Goal: Task Accomplishment & Management: Manage account settings

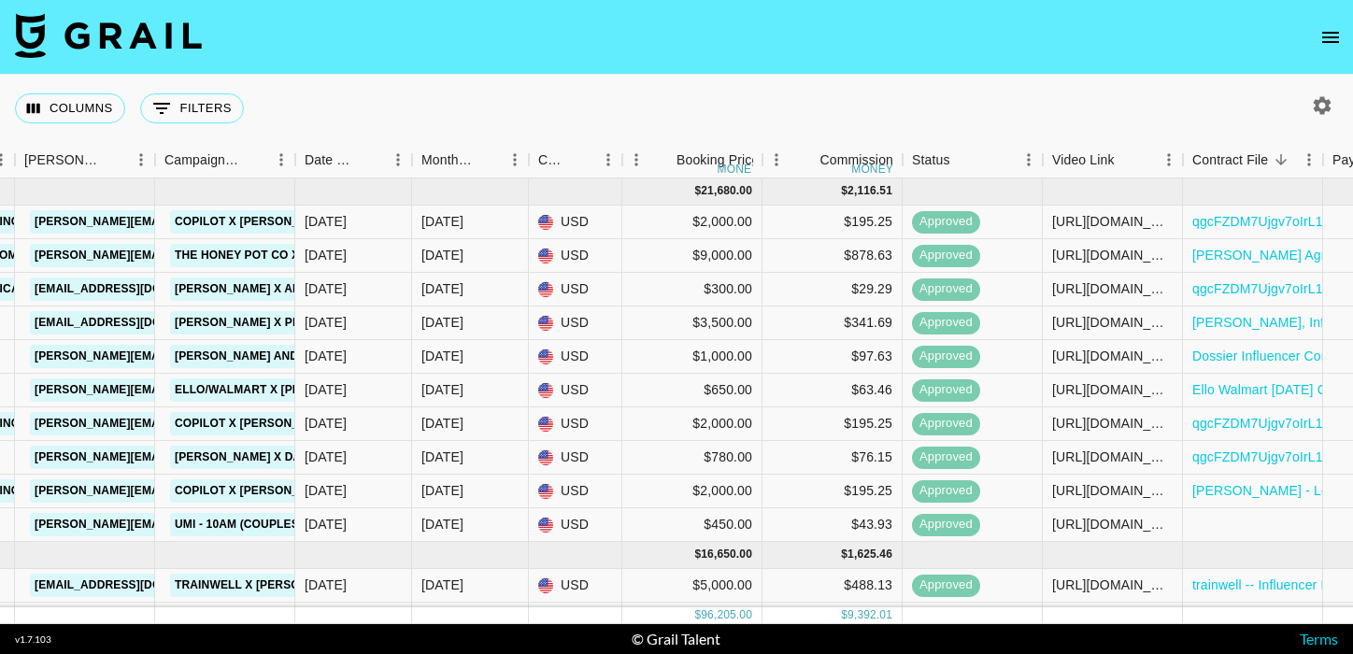
scroll to position [0, 1352]
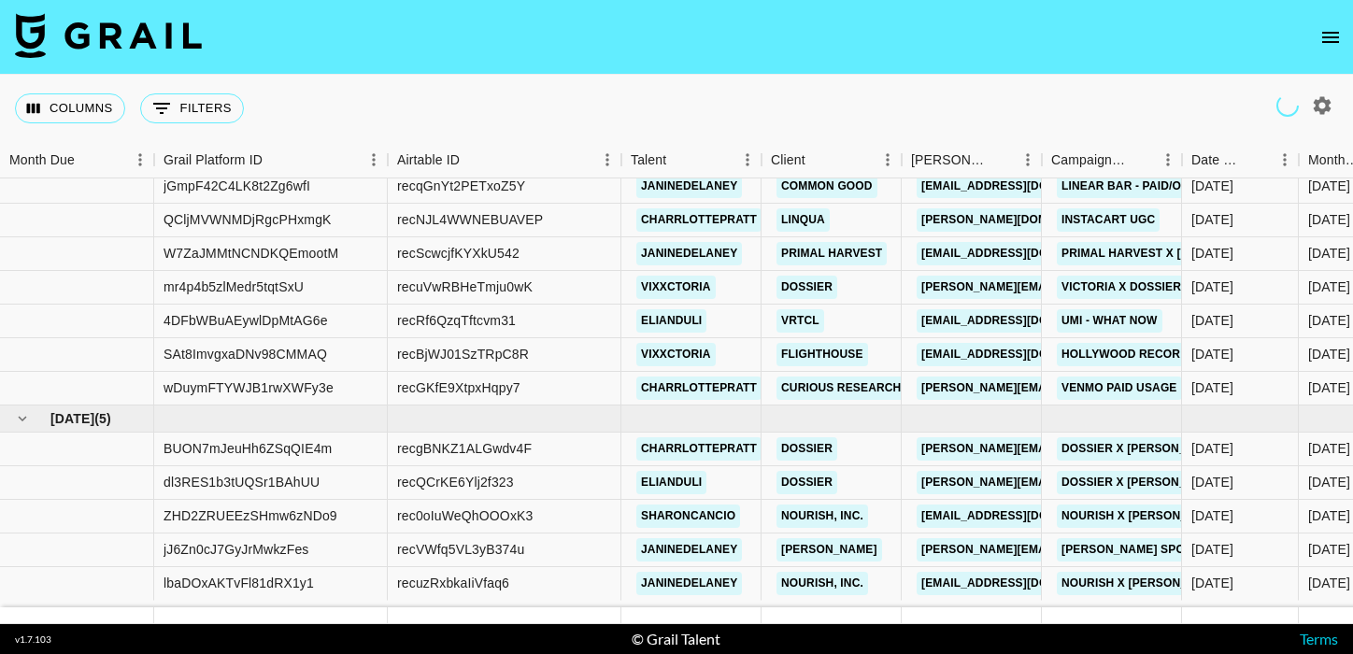
scroll to position [1019, 0]
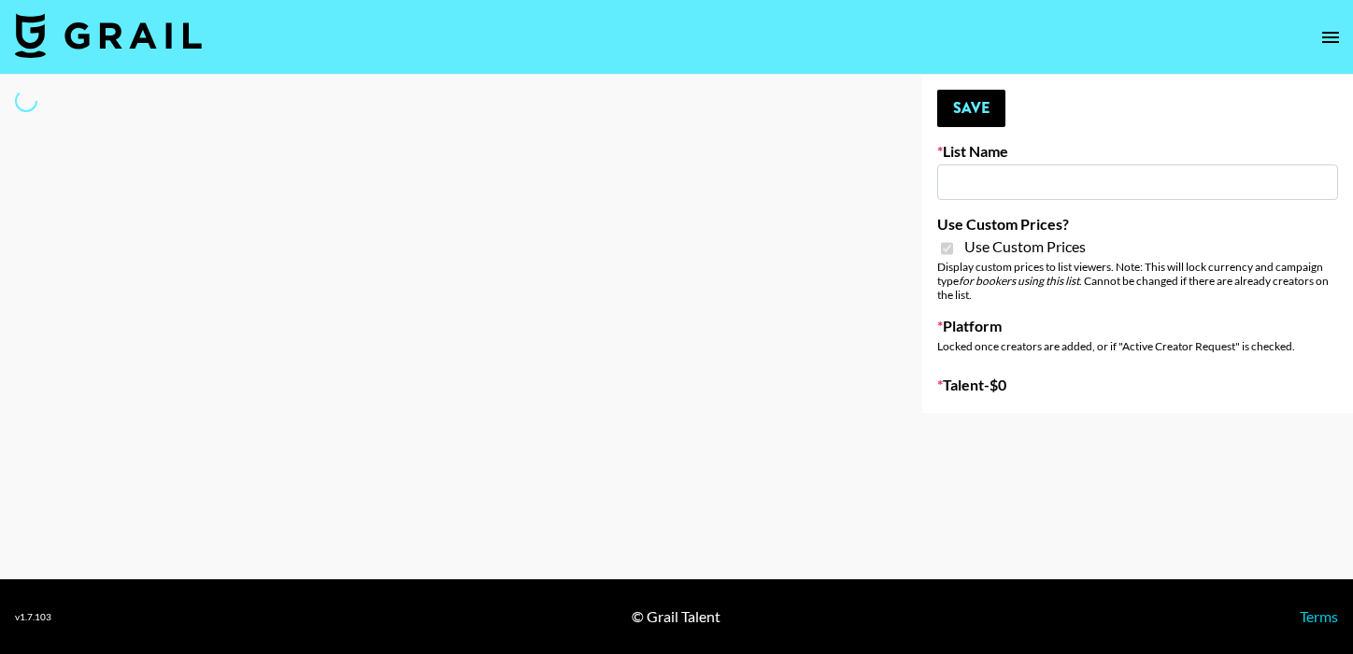
type input "[PERSON_NAME] - Women ([DATE])"
checkbox input "true"
select select "Brand"
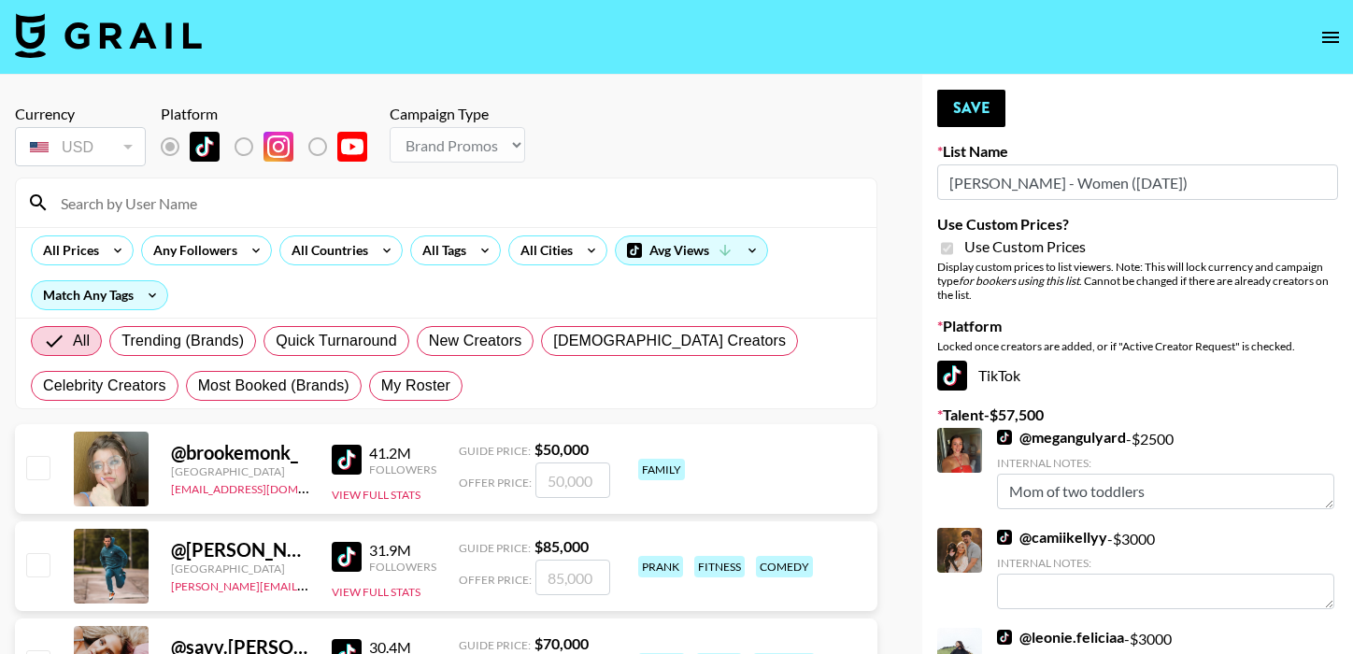
click at [363, 208] on input at bounding box center [458, 203] width 816 height 30
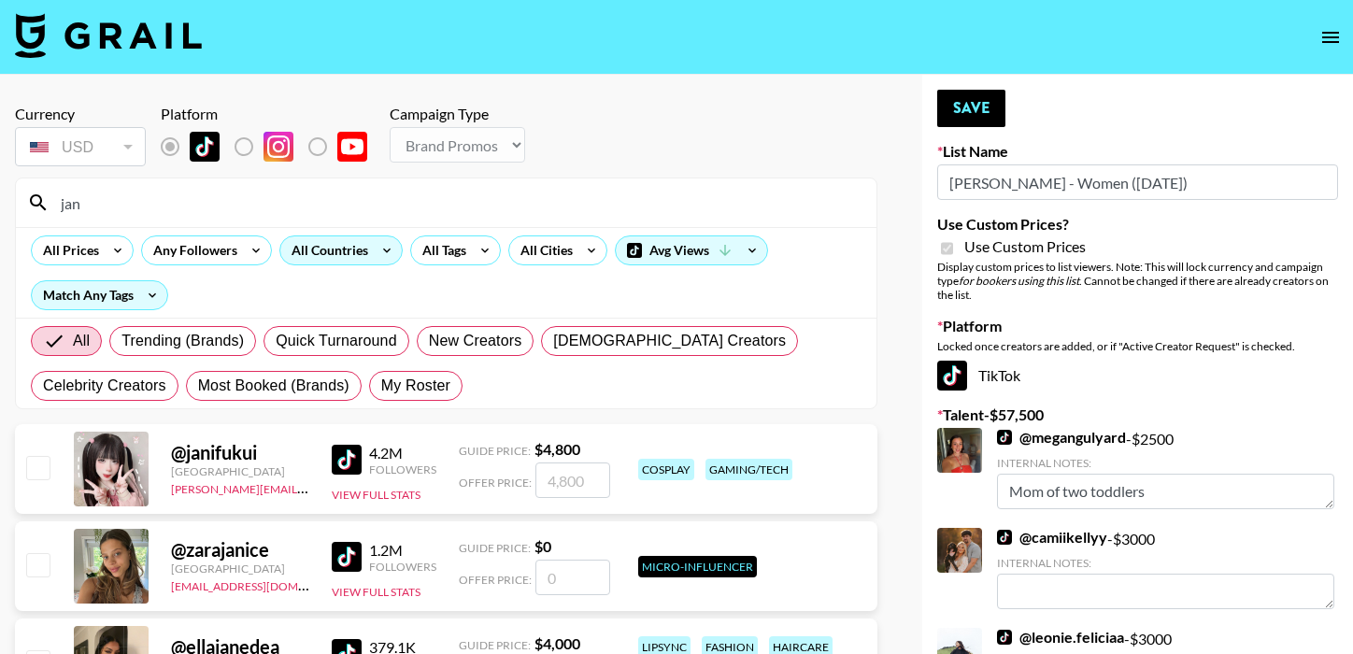
type input "janine"
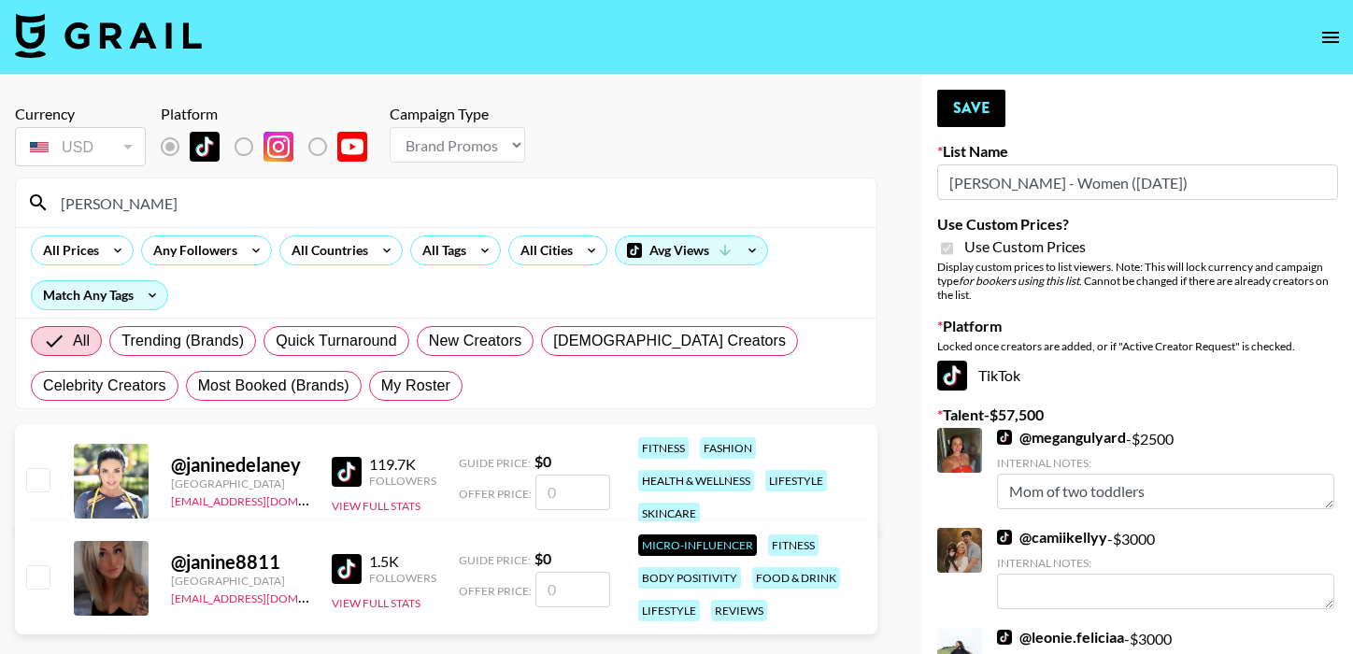
click at [565, 503] on input "number" at bounding box center [572, 493] width 75 height 36
checkbox input "true"
type input "2000"
click at [961, 118] on button "Save" at bounding box center [971, 108] width 68 height 37
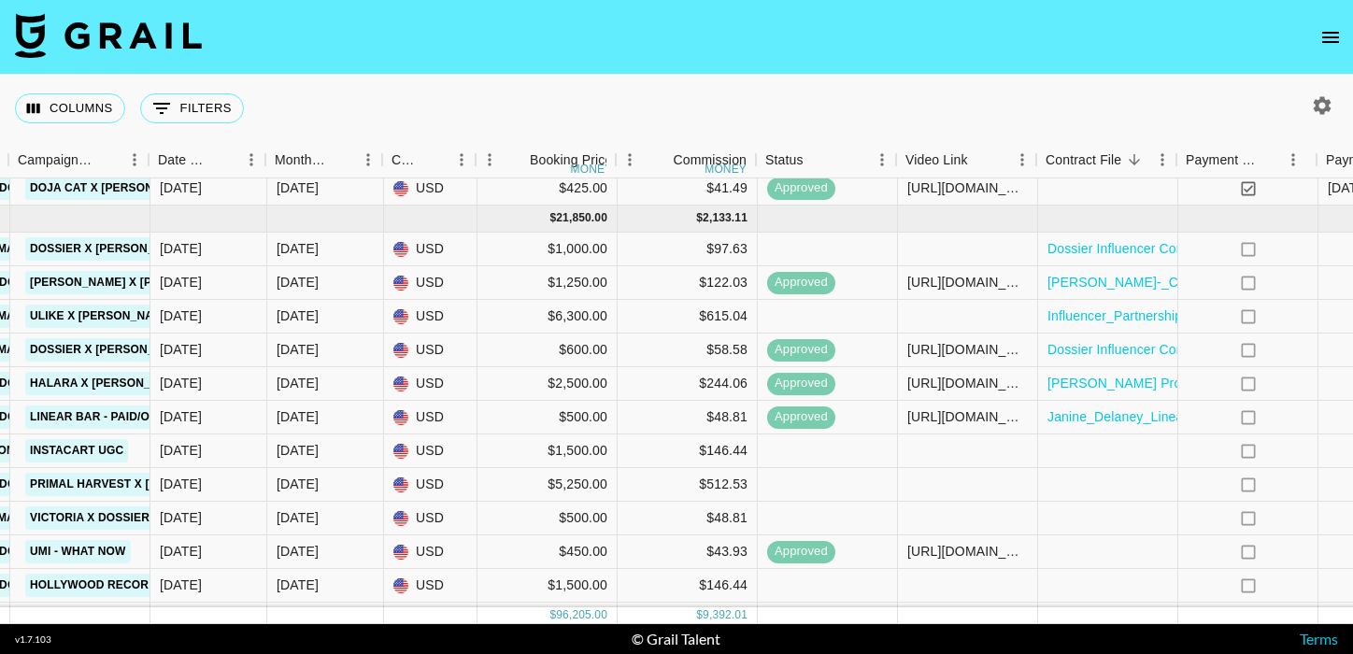
scroll to position [794, 1040]
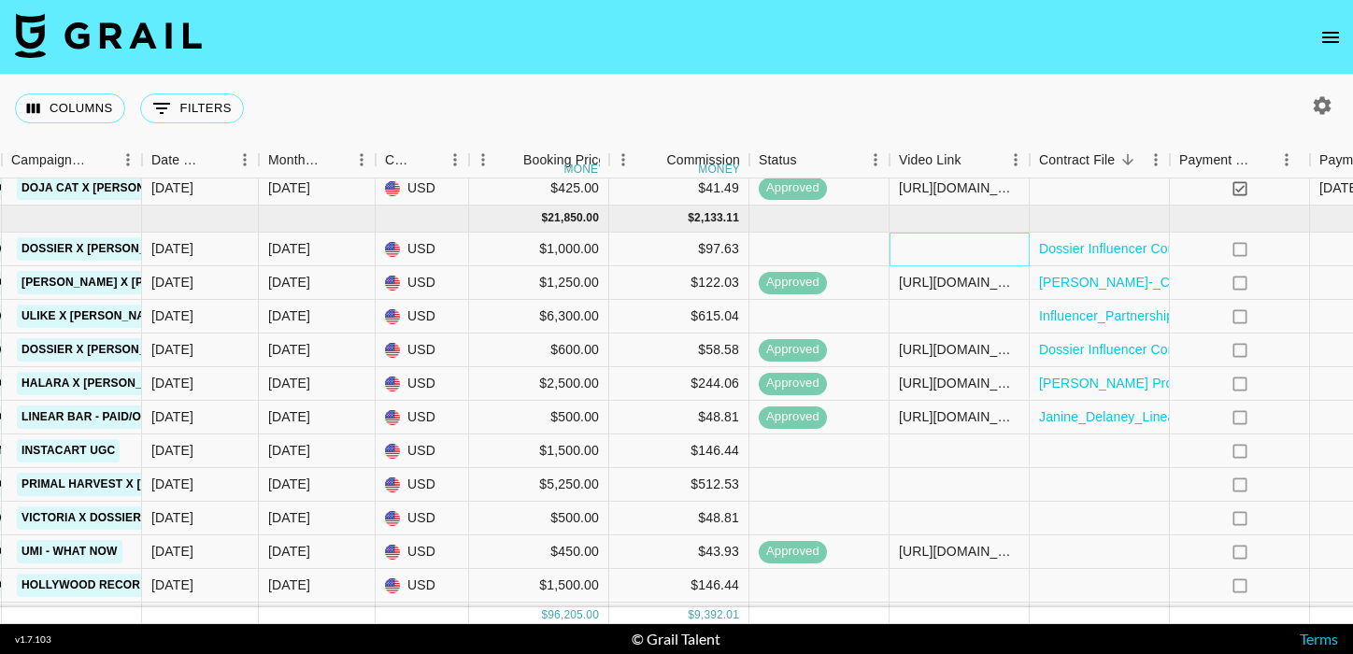
click at [942, 239] on div at bounding box center [960, 250] width 140 height 34
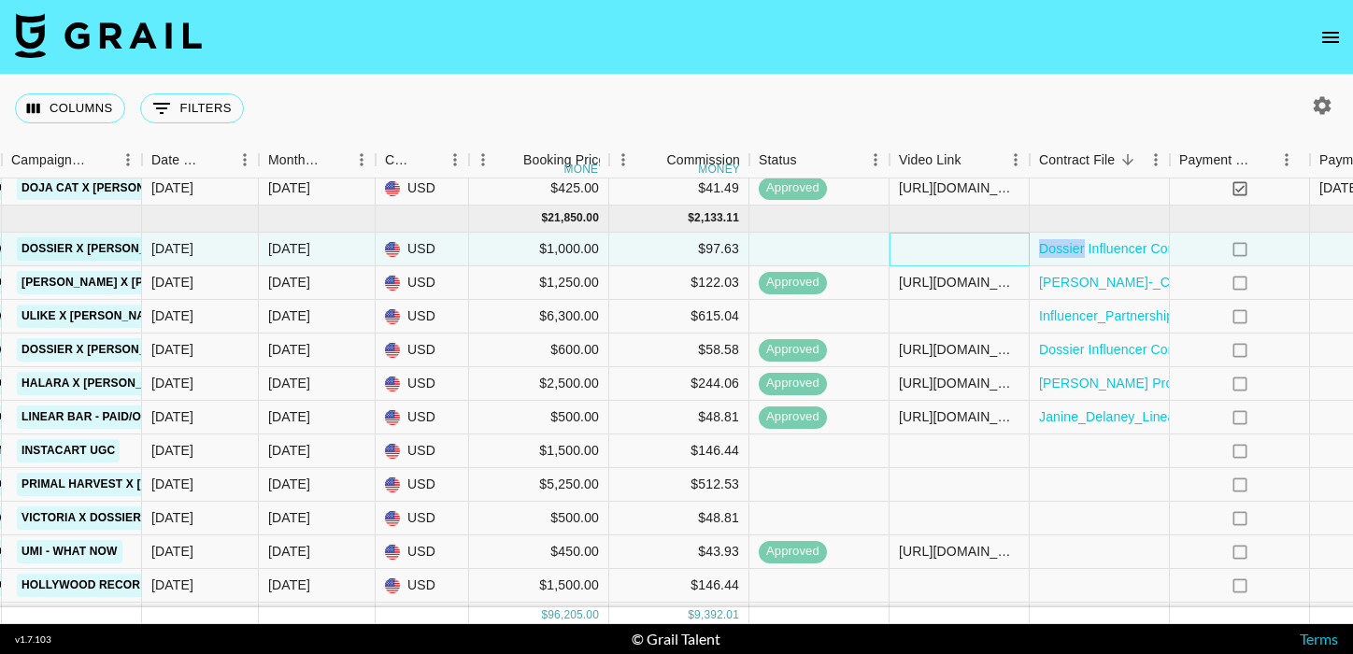
click at [942, 239] on div at bounding box center [960, 250] width 140 height 34
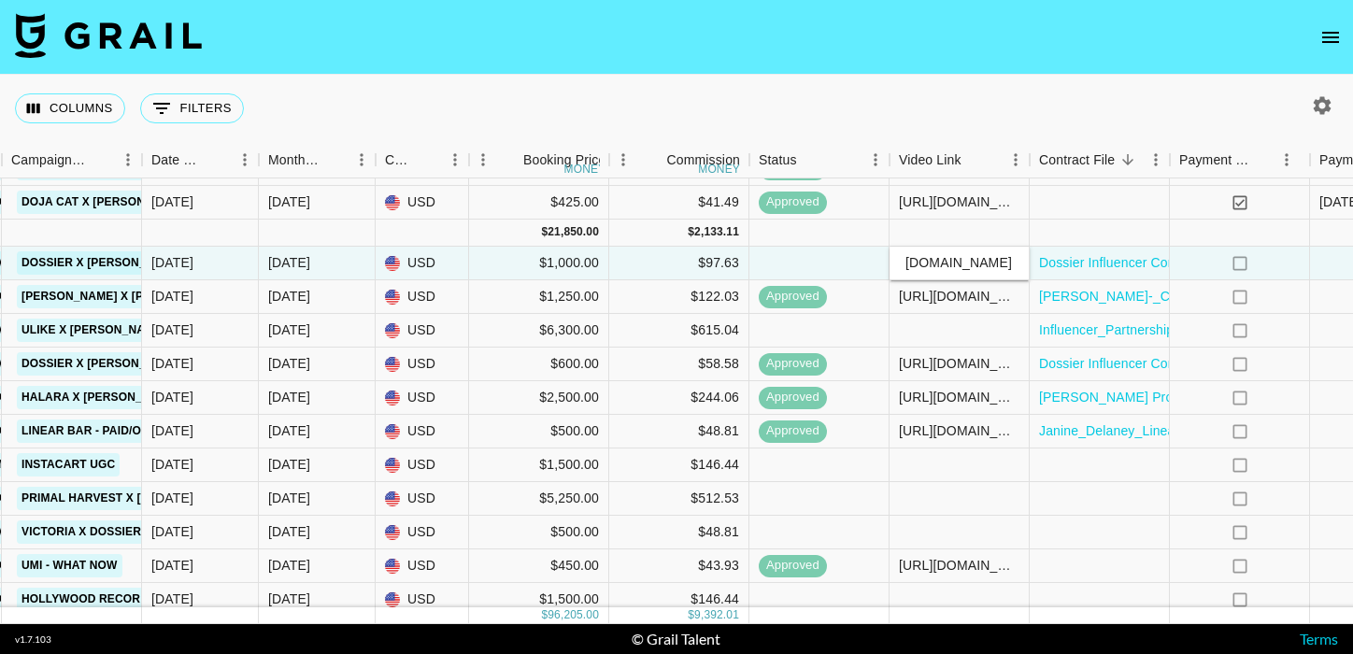
scroll to position [0, 378]
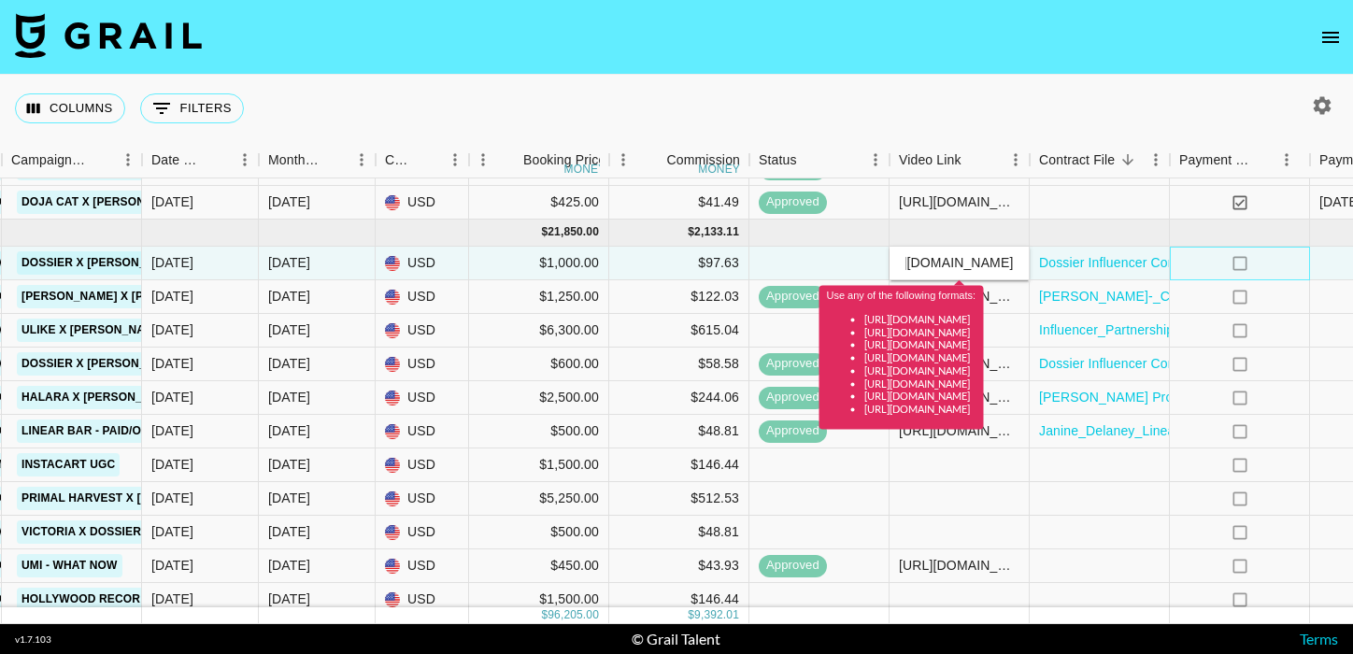
click at [1270, 263] on div "no" at bounding box center [1240, 264] width 140 height 34
click at [913, 263] on input "youtube.com/watch?si=w776fF3BVipqwO8F&v=J3vGQGE-9PE&feature=youtu.be" at bounding box center [959, 262] width 137 height 15
click at [909, 265] on input "youtube.com/watch?si=w776fF3BVipqwO8F&v=J3vGQGE-9PE&feature=youtu.be" at bounding box center [959, 262] width 137 height 15
drag, startPoint x: 906, startPoint y: 265, endPoint x: 856, endPoint y: 264, distance: 50.5
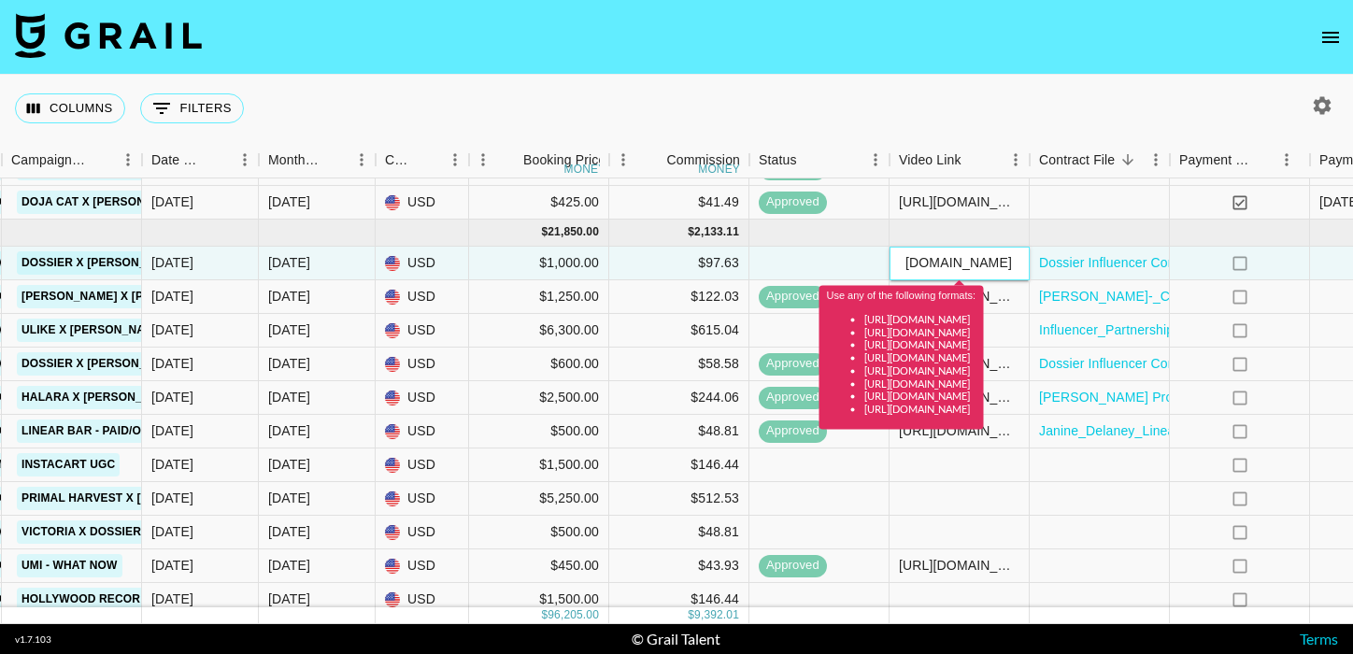
click at [856, 264] on div "3b9VM5KATVCD0Jnuu74J recBbhW3iYhkFmQTb elianduli Dossier roxie@dossier.co Dossi…" at bounding box center [312, 264] width 2705 height 34
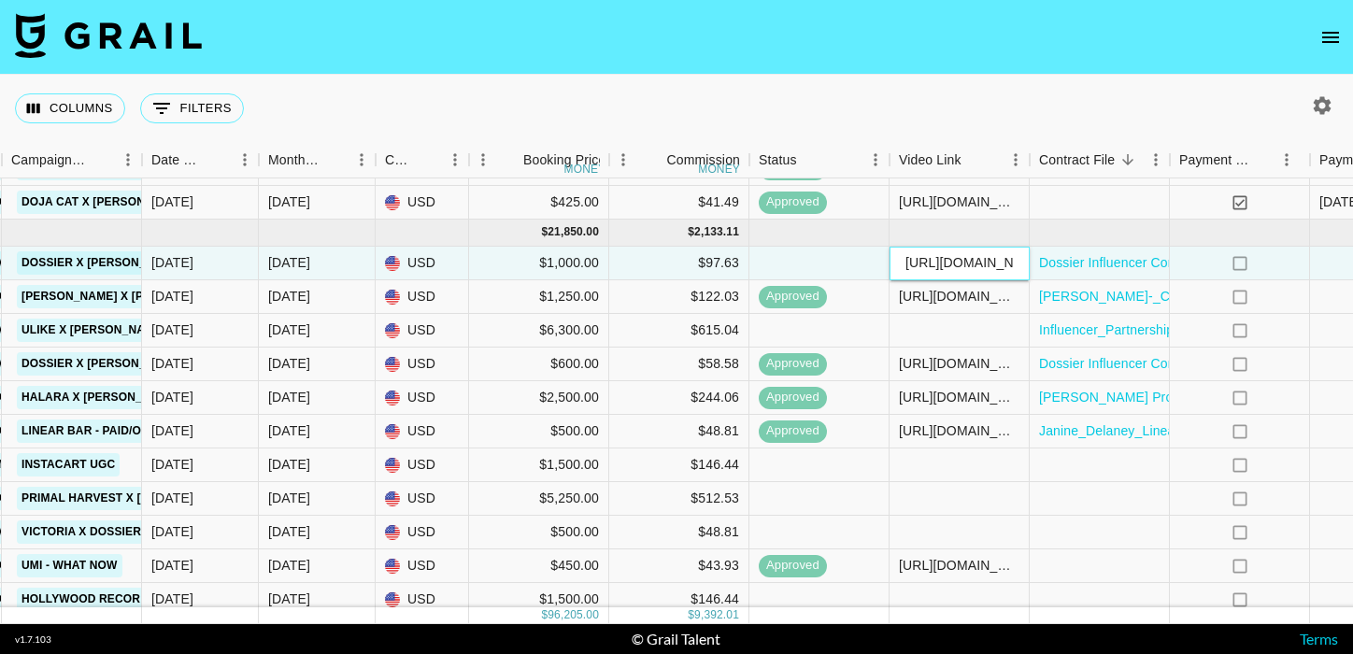
type input "[URL][DOMAIN_NAME][DOMAIN_NAME]"
click at [1283, 251] on div "no" at bounding box center [1240, 264] width 140 height 34
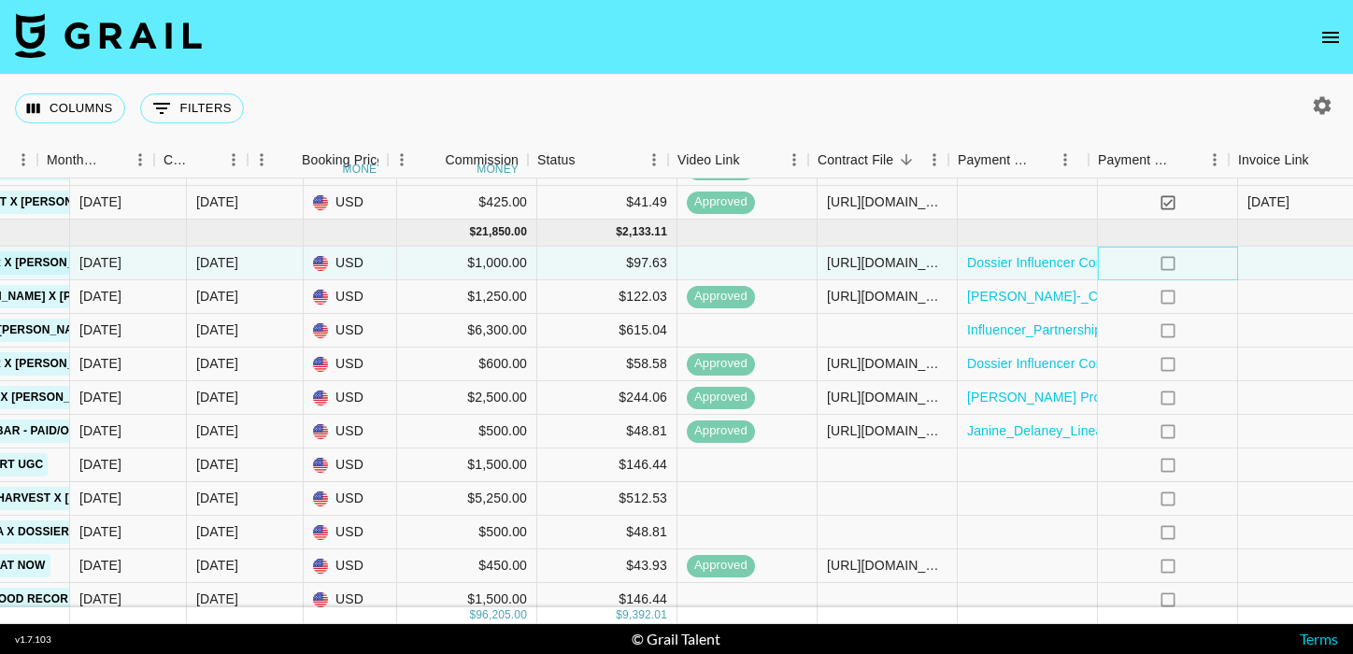
scroll to position [780, 1352]
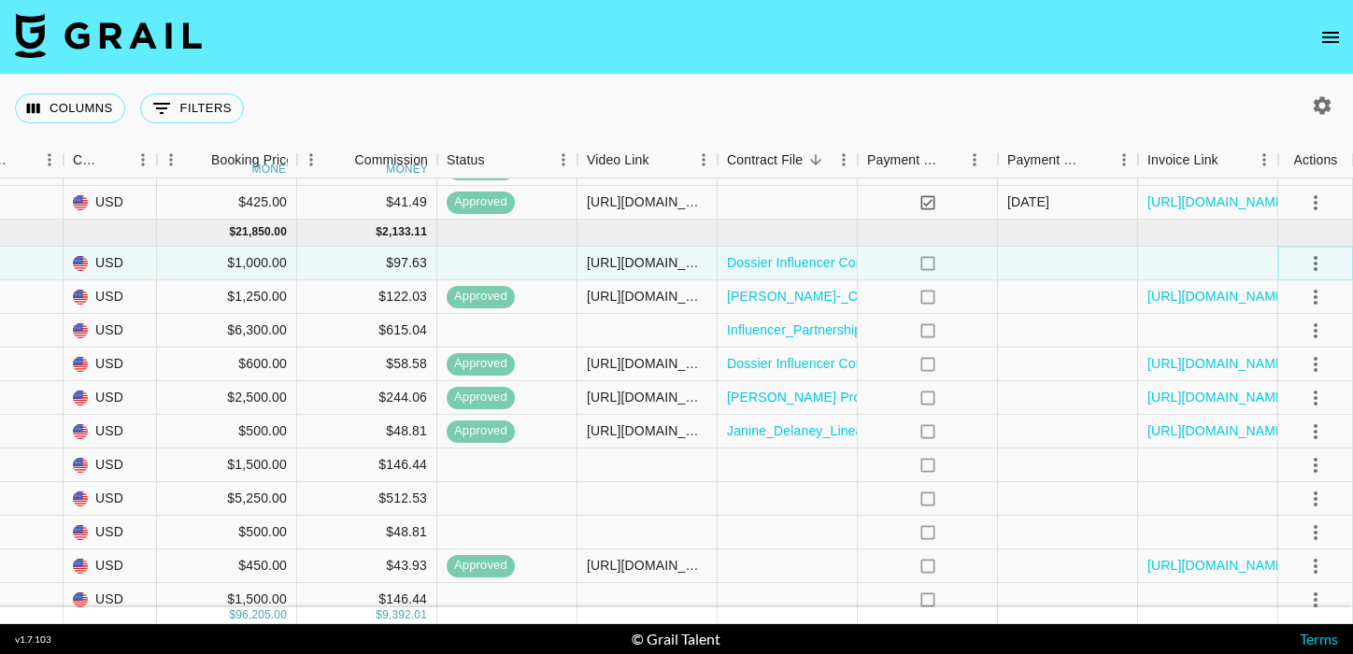
click at [1322, 257] on icon "select merge strategy" at bounding box center [1315, 263] width 22 height 22
click at [1275, 438] on div "Approve" at bounding box center [1275, 438] width 57 height 22
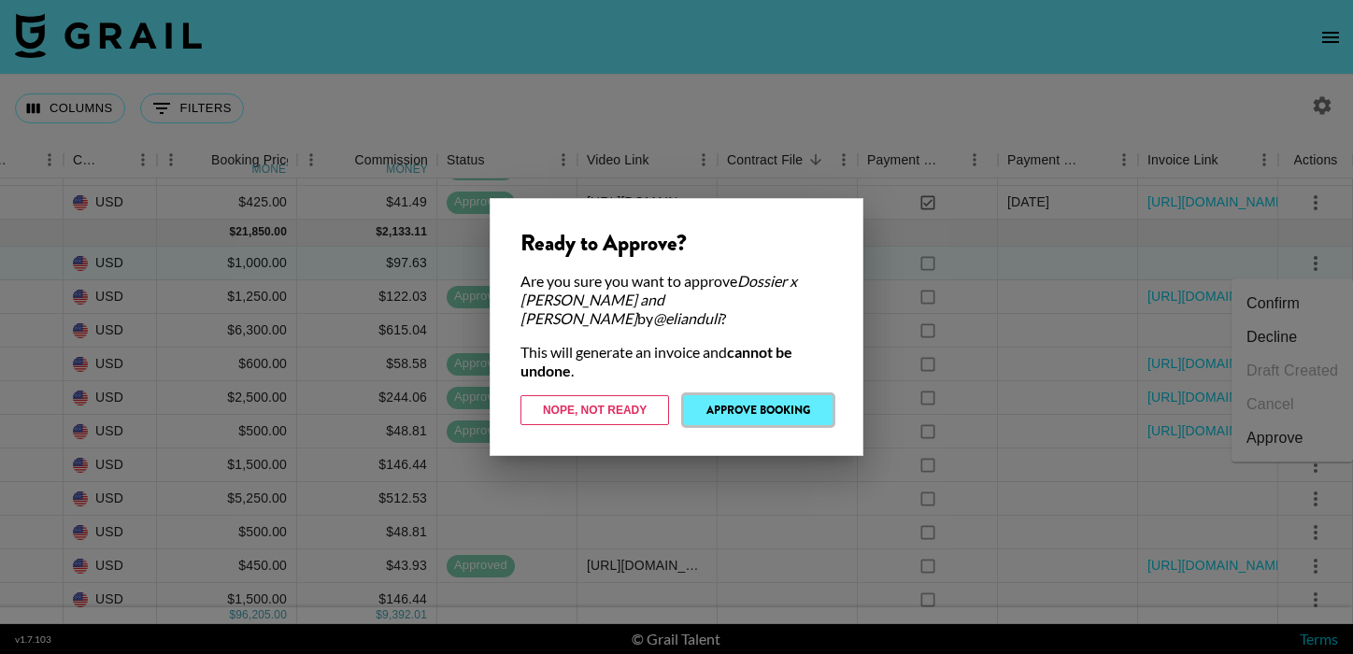
click at [797, 402] on button "Approve Booking" at bounding box center [758, 410] width 149 height 30
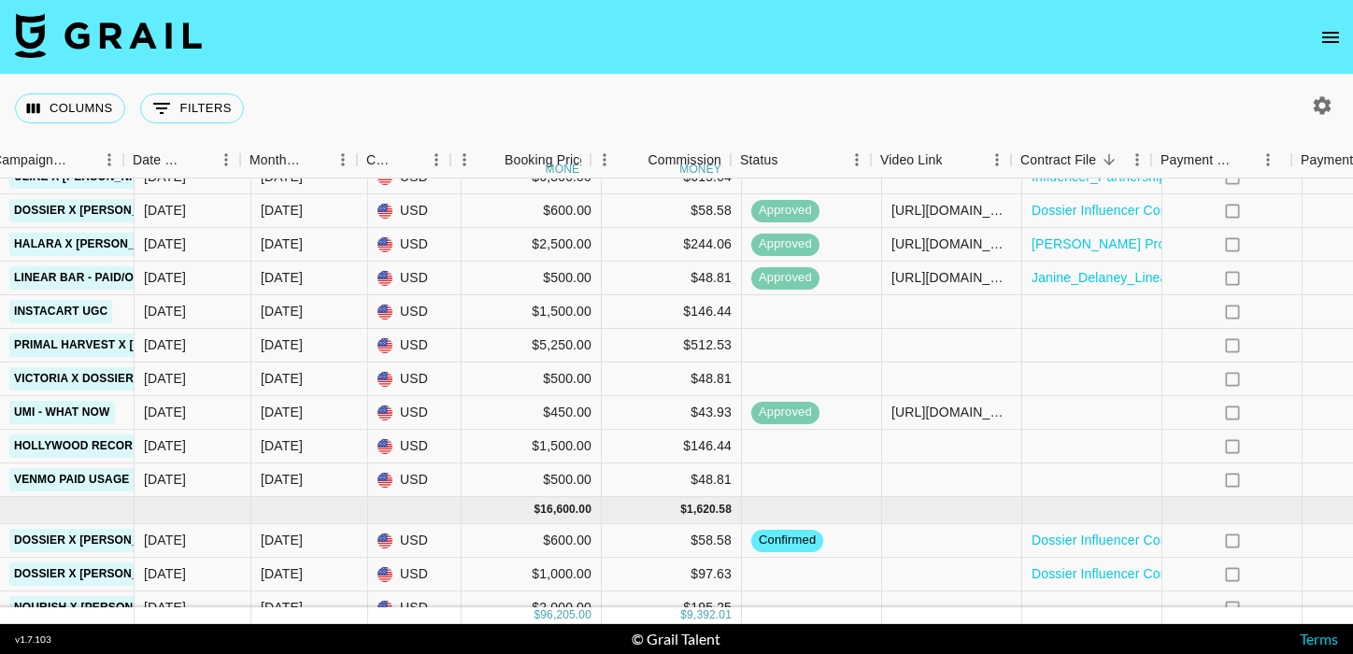
scroll to position [933, 1070]
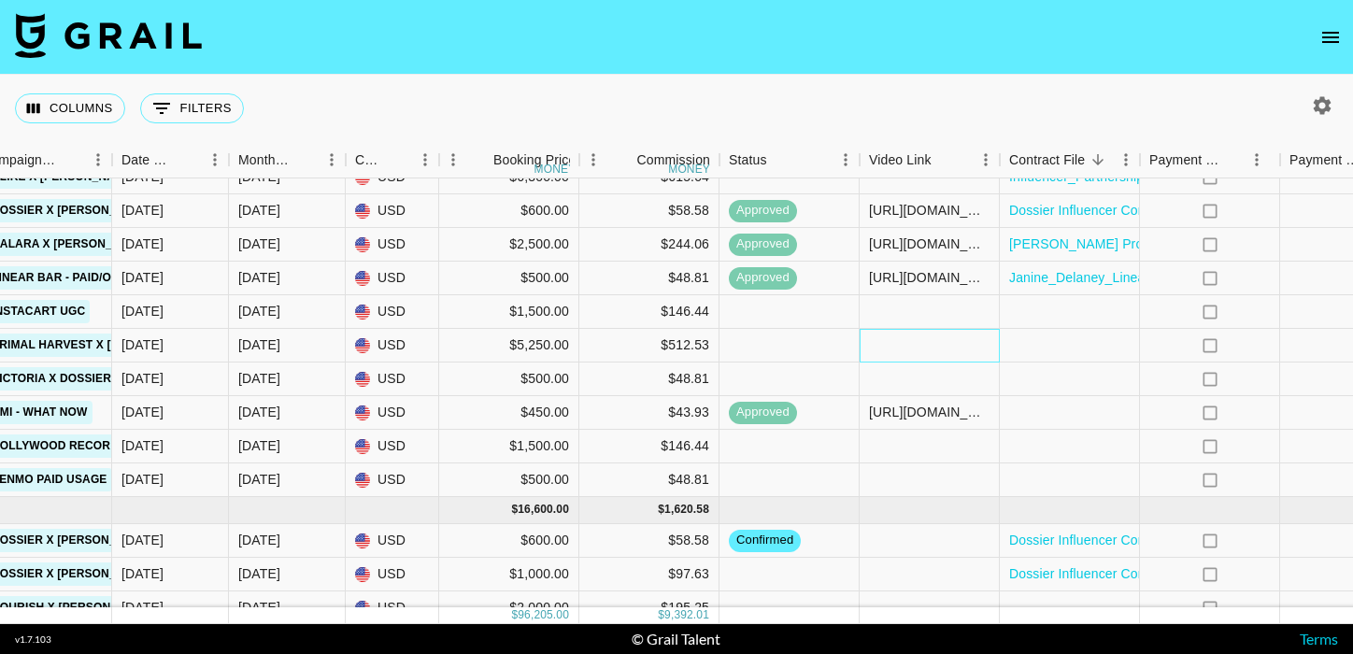
click at [931, 348] on div at bounding box center [930, 346] width 140 height 34
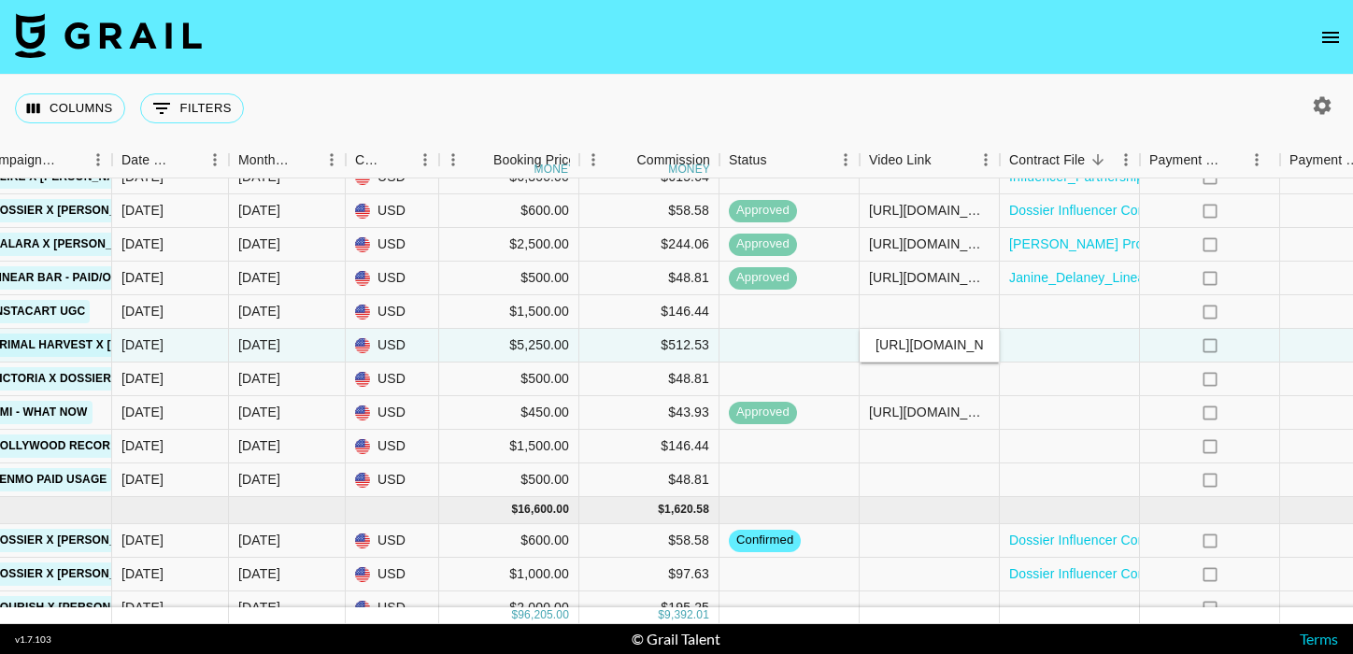
scroll to position [0, 362]
type input "[URL][DOMAIN_NAME]"
click at [1090, 347] on div at bounding box center [1070, 346] width 140 height 34
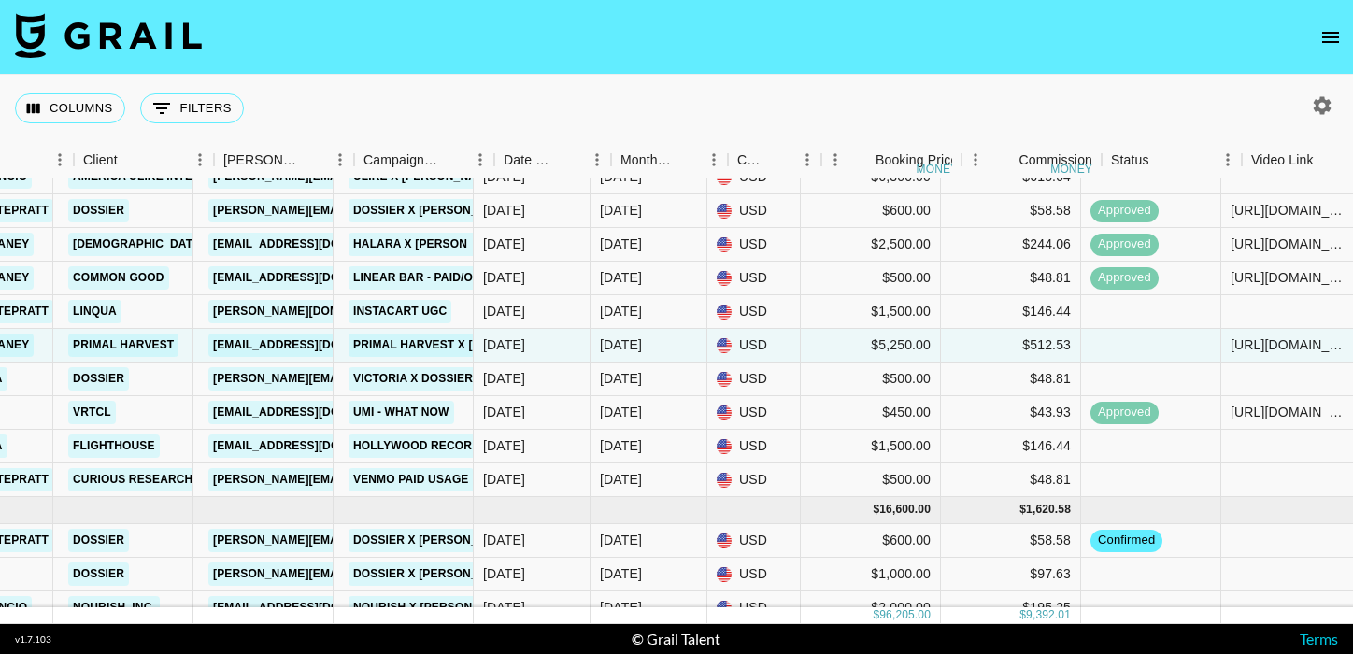
scroll to position [933, 556]
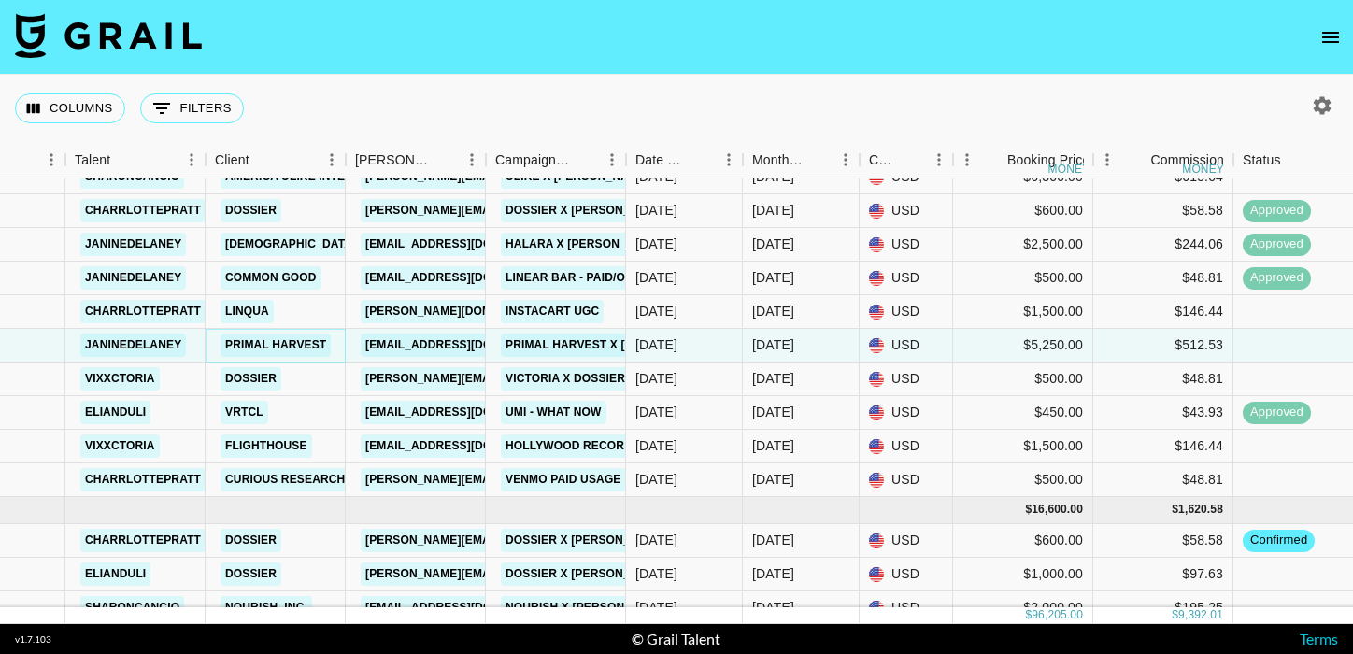
click at [303, 339] on link "primal harvest" at bounding box center [276, 345] width 110 height 23
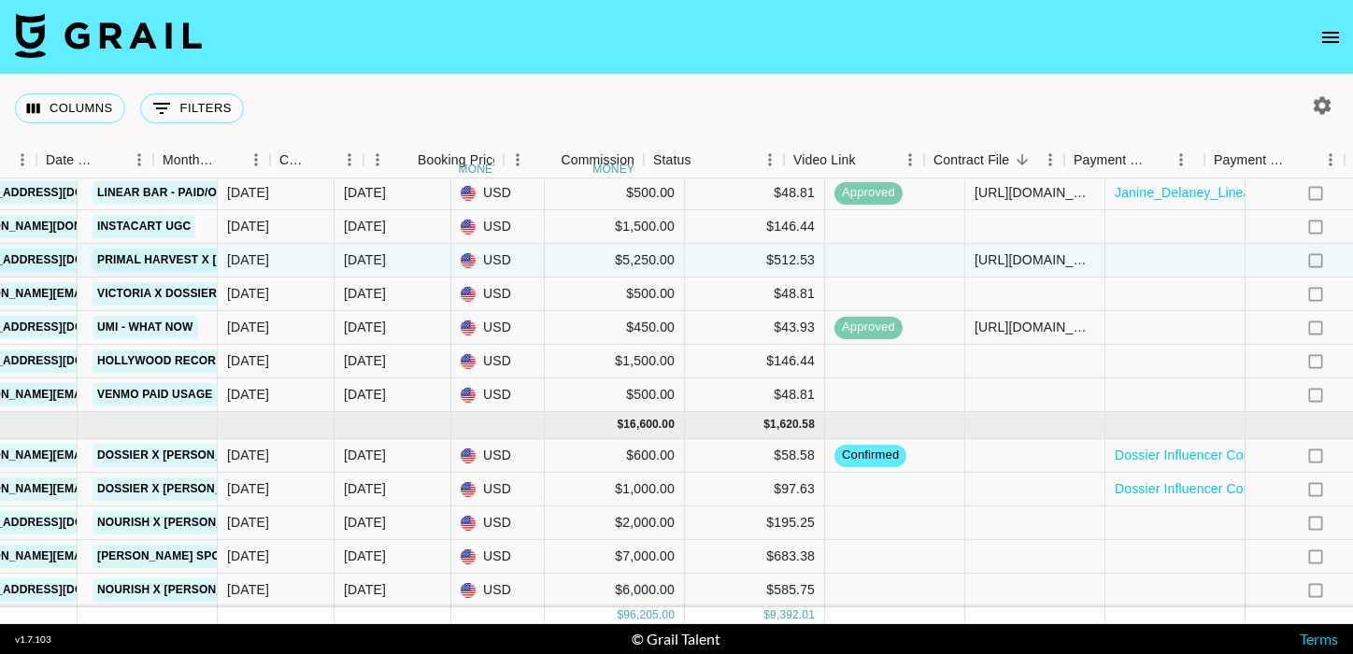
scroll to position [1019, 1222]
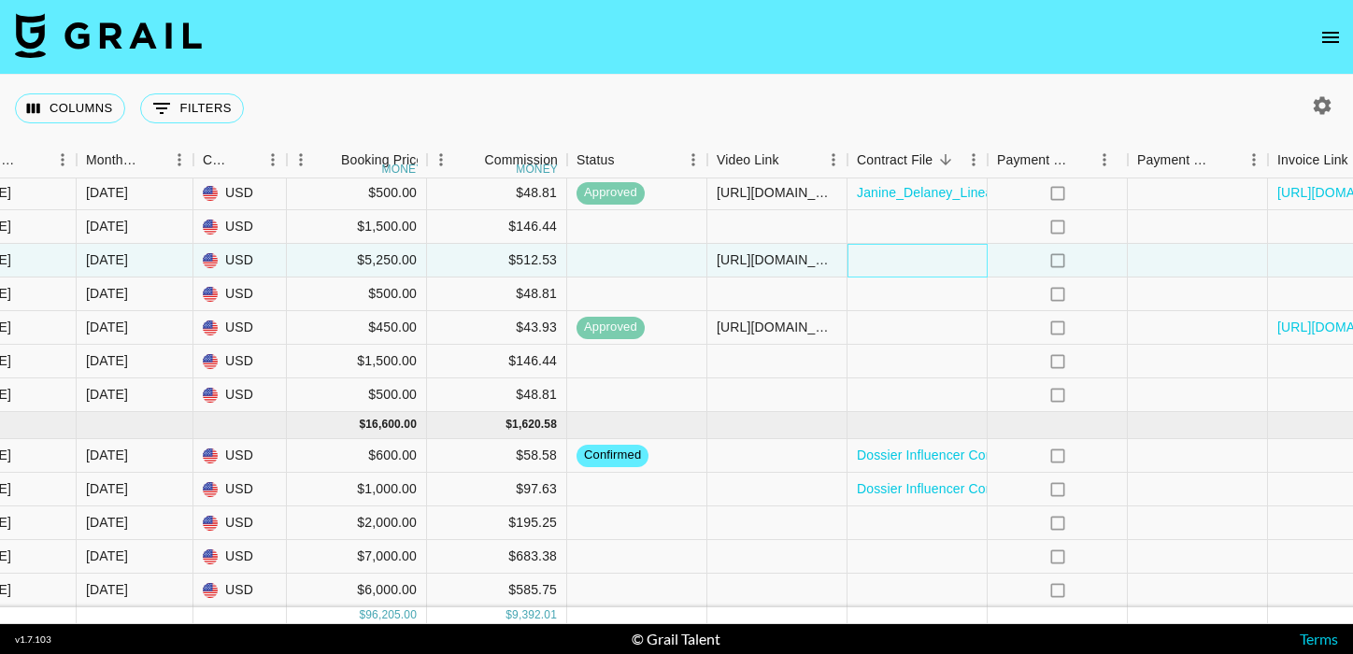
click at [956, 259] on div at bounding box center [918, 261] width 140 height 34
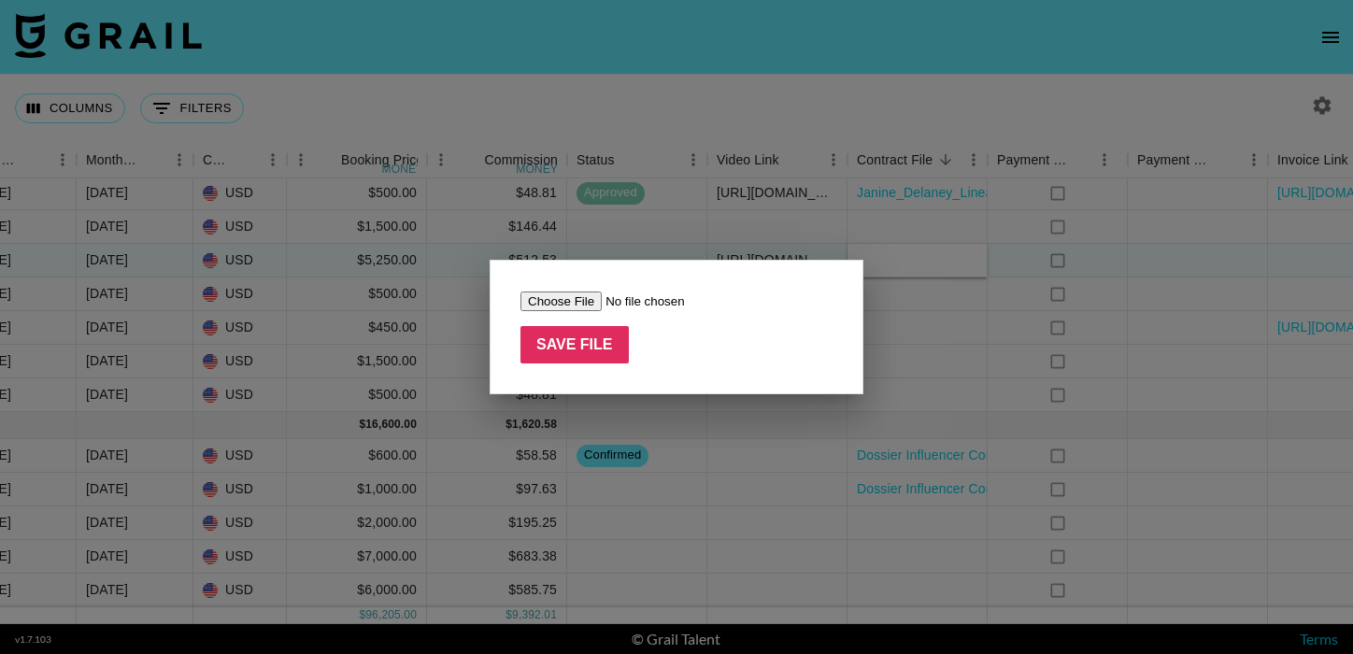
click at [589, 311] on form "Save File" at bounding box center [676, 327] width 312 height 73
click at [585, 304] on input "file" at bounding box center [638, 302] width 236 height 20
type input "C:\fakepath\JANINED_INFLU.AGMT.PH25.pdf"
click at [594, 348] on input "Save File" at bounding box center [574, 344] width 108 height 37
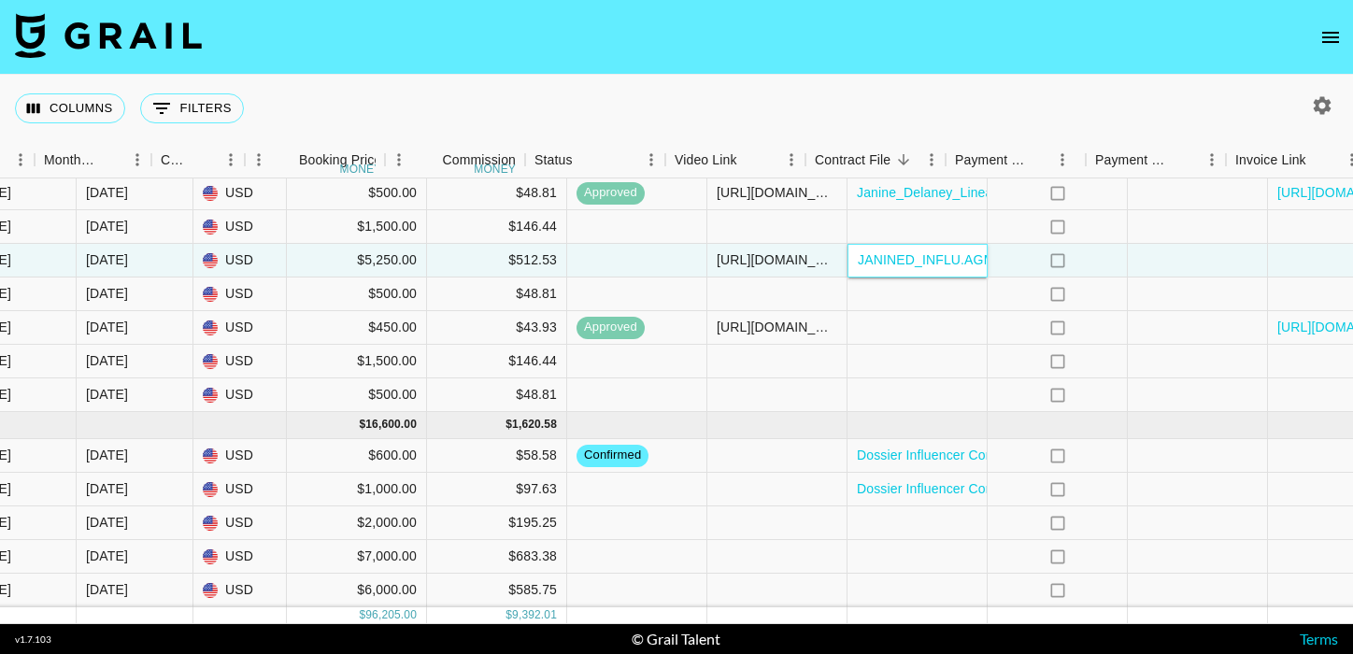
scroll to position [1019, 1352]
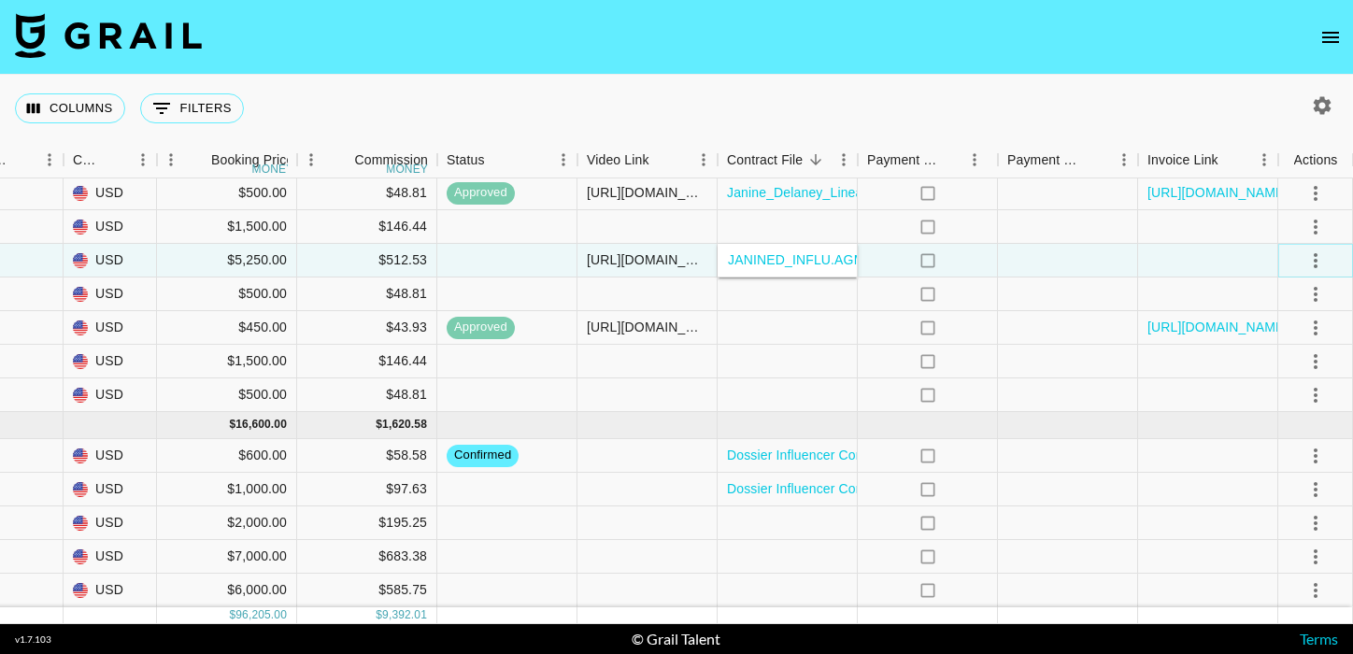
click at [1313, 260] on icon "select merge strategy" at bounding box center [1315, 260] width 22 height 22
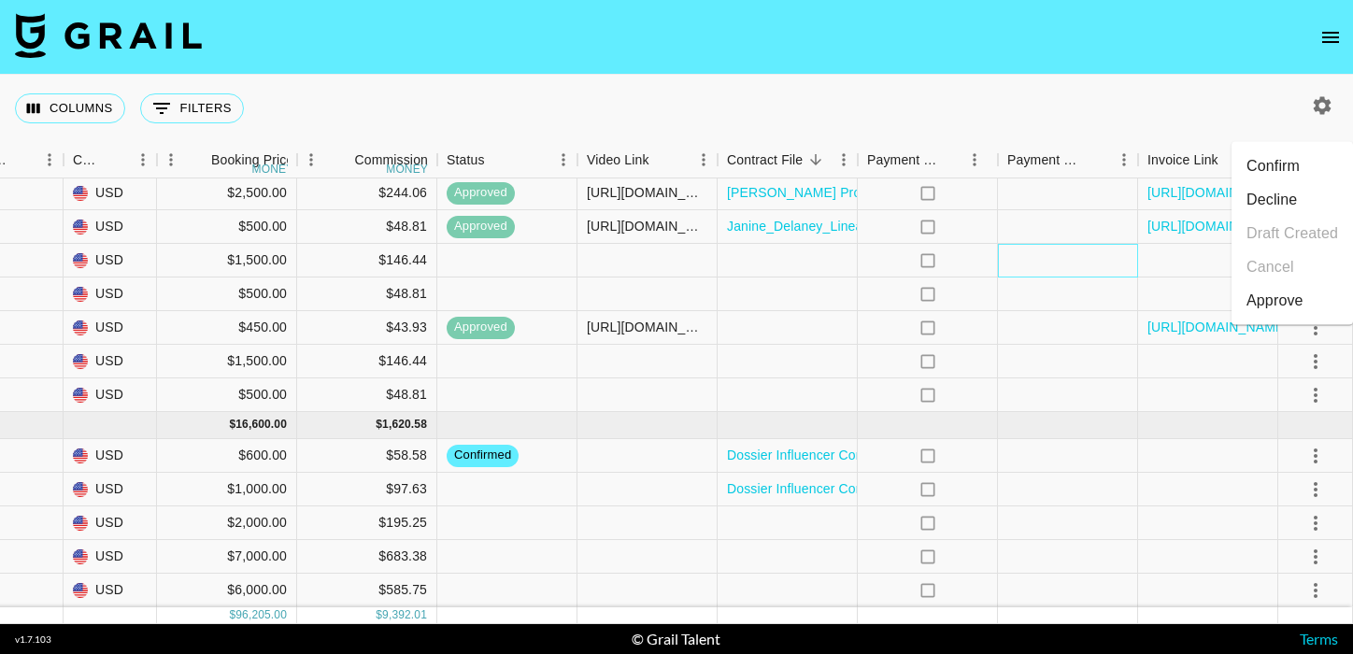
click at [1118, 270] on div at bounding box center [1068, 261] width 140 height 34
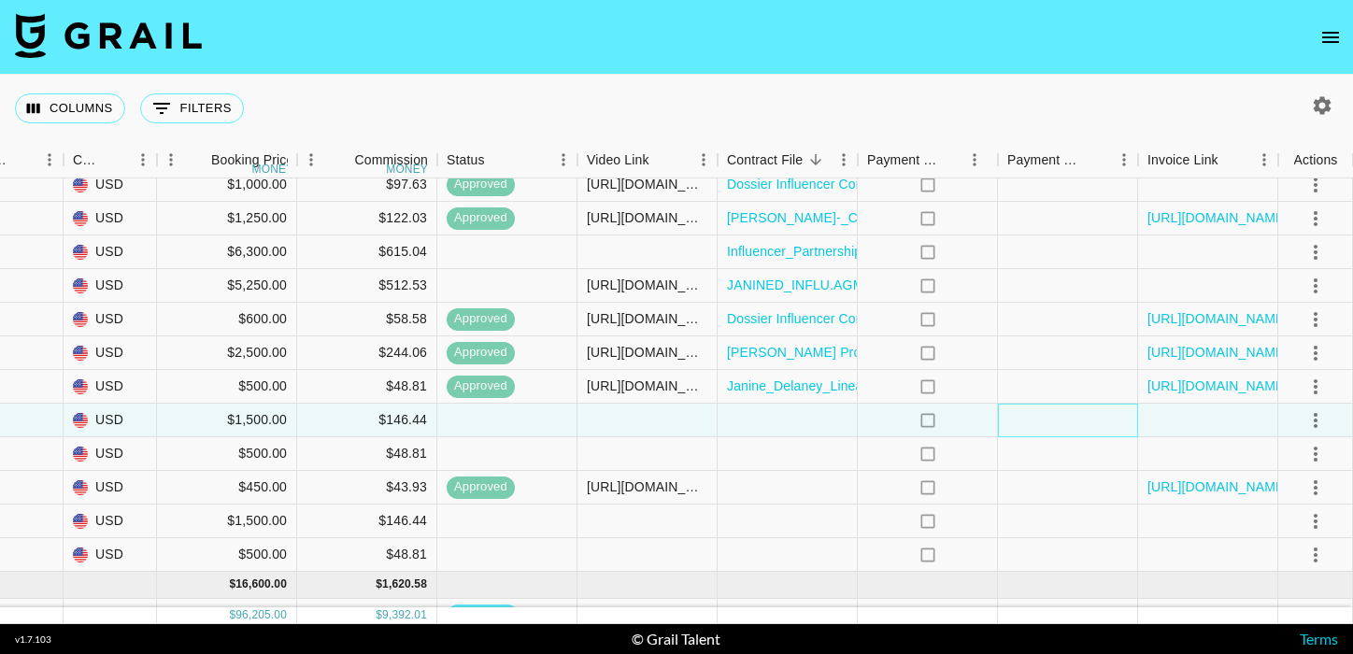
scroll to position [852, 1352]
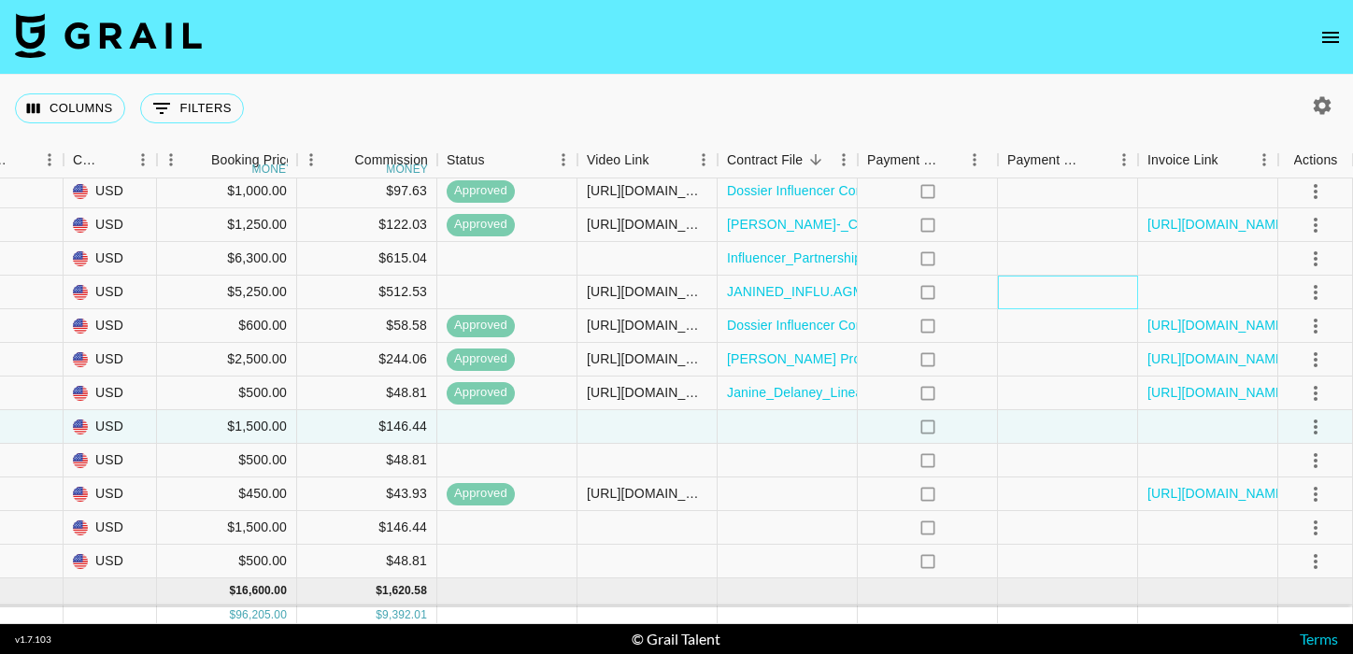
click at [1127, 288] on div at bounding box center [1068, 293] width 140 height 34
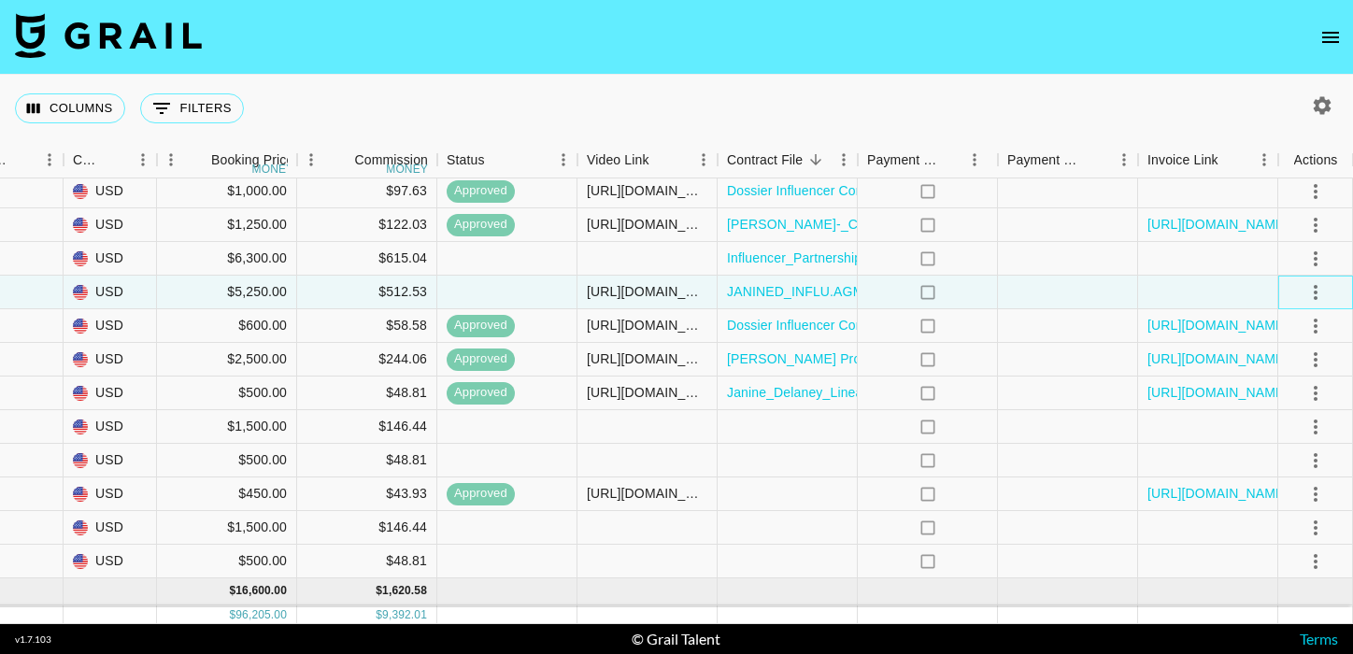
click at [1331, 280] on div at bounding box center [1315, 293] width 75 height 34
click at [1318, 285] on icon "select merge strategy" at bounding box center [1315, 292] width 22 height 22
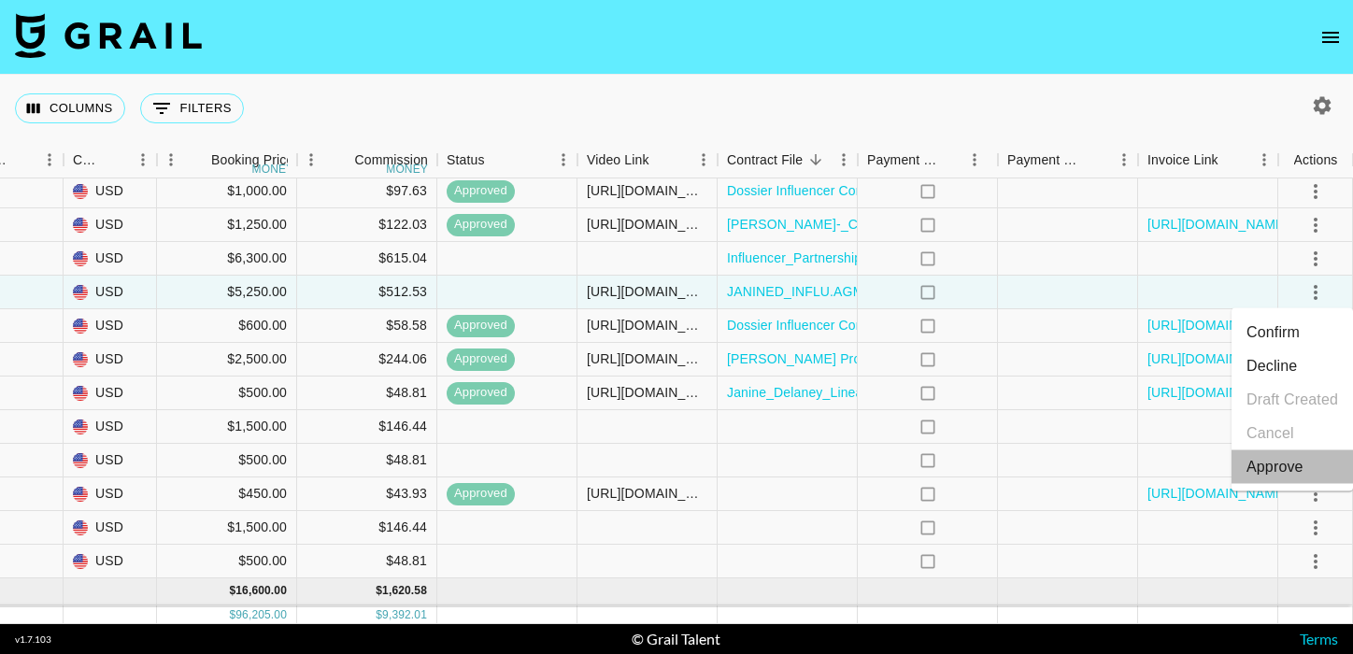
click at [1285, 470] on div "Approve" at bounding box center [1275, 467] width 57 height 22
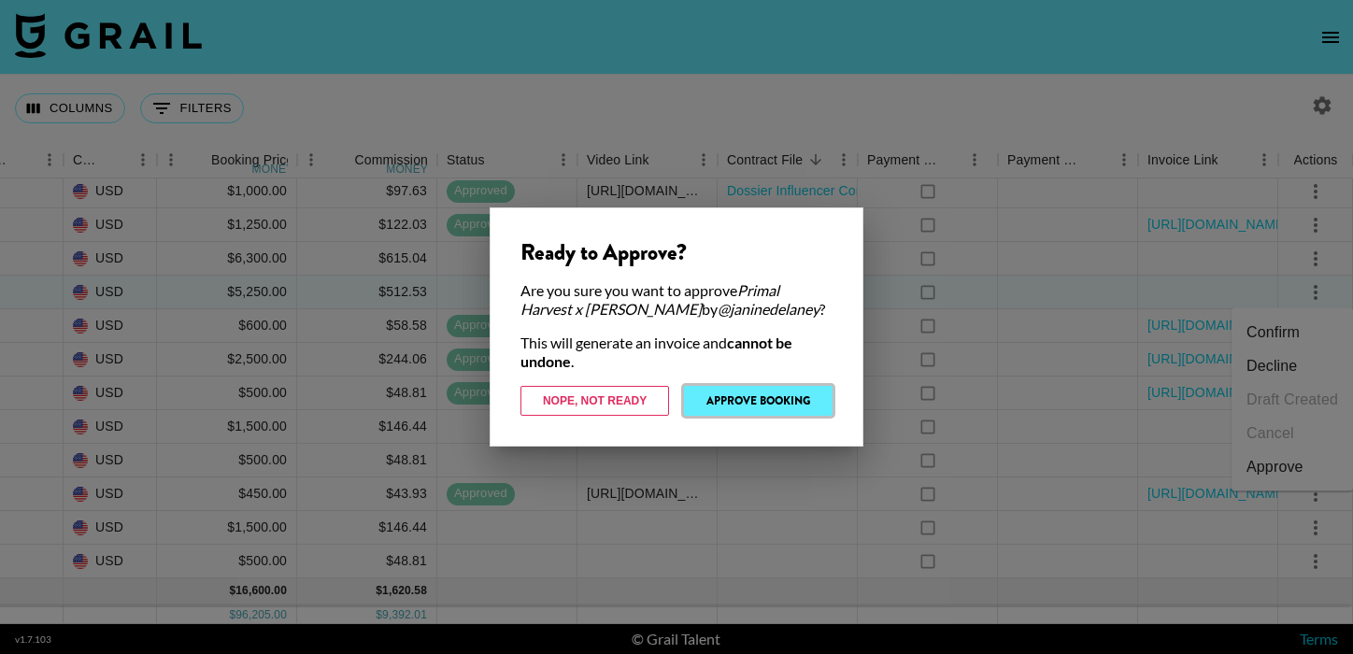
click at [762, 411] on button "Approve Booking" at bounding box center [758, 401] width 149 height 30
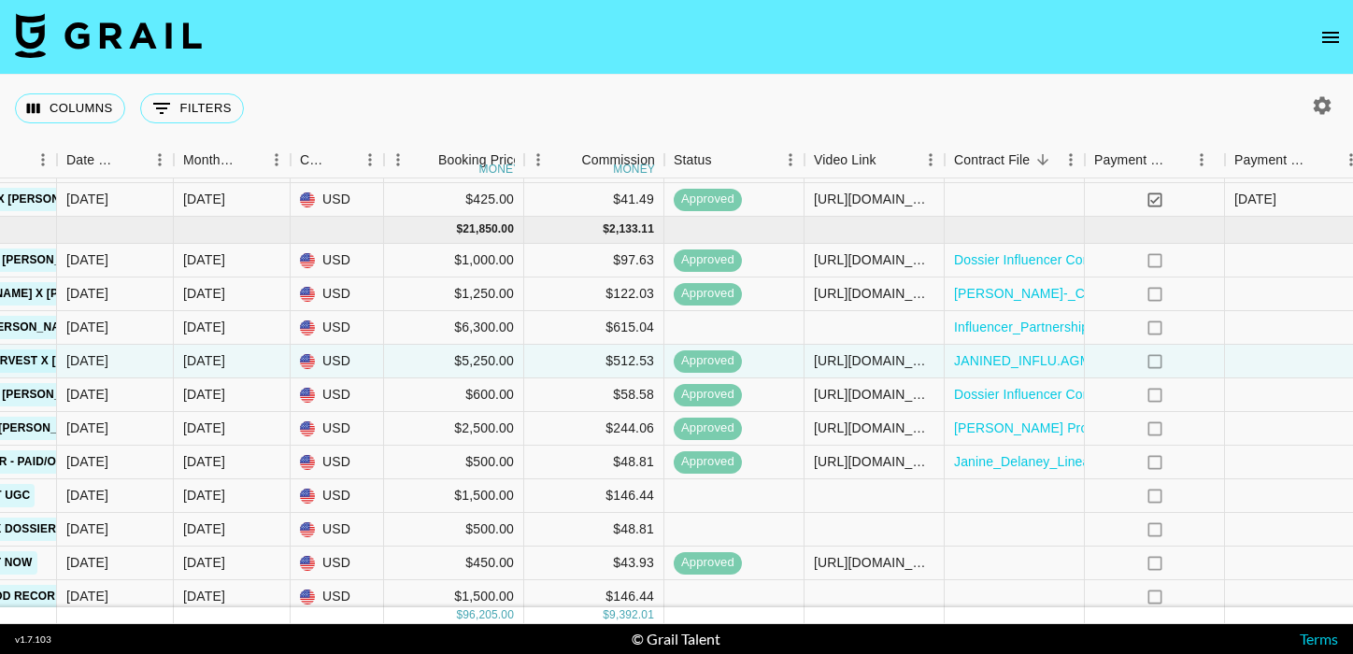
scroll to position [783, 1244]
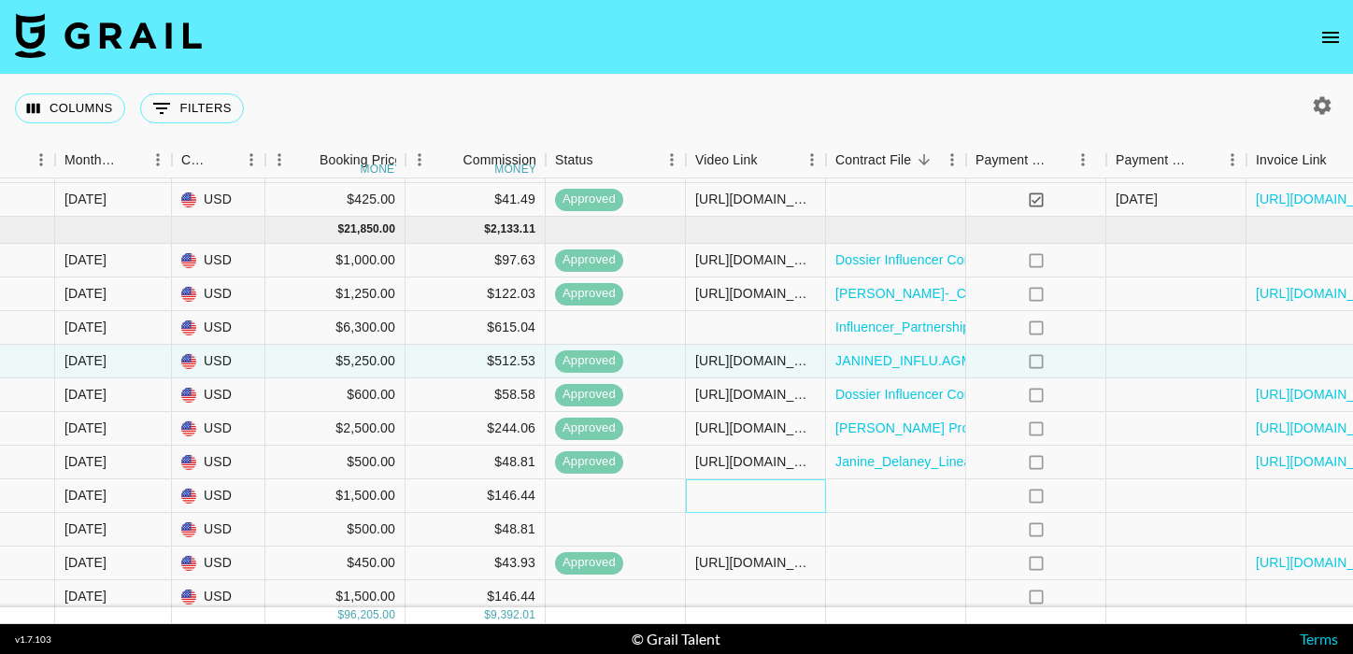
click at [721, 498] on div at bounding box center [756, 496] width 140 height 34
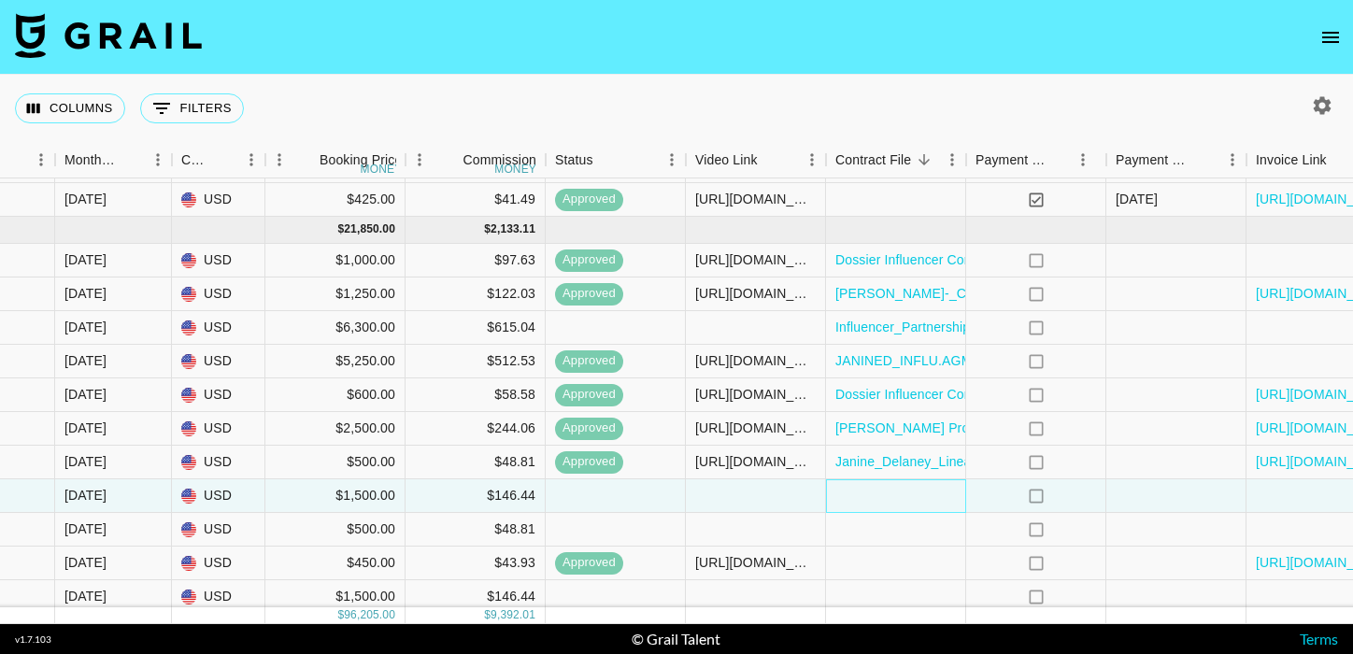
click at [890, 489] on div at bounding box center [896, 496] width 140 height 34
click at [795, 497] on div at bounding box center [756, 496] width 140 height 34
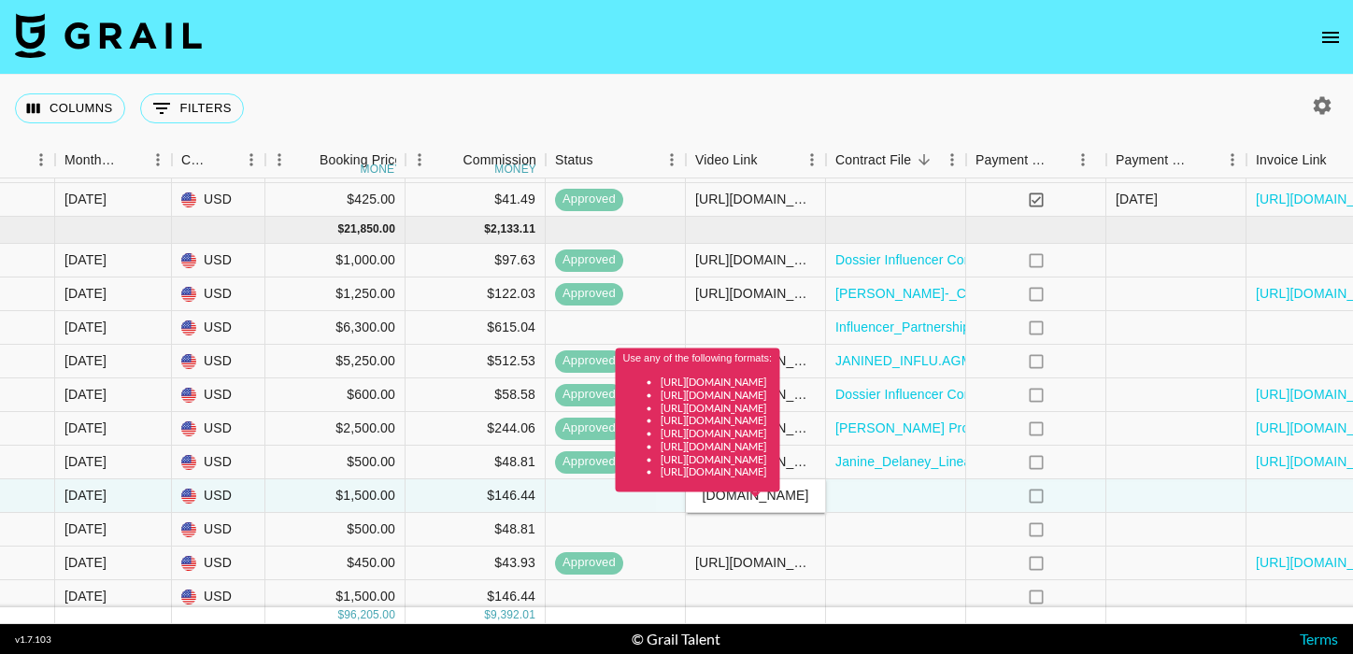
type input "https://www.instagram.com/charrlottepratt/"
click at [780, 501] on div "Use any of the following formats: https://www.tiktok.com/@user/video/1234567 ht…" at bounding box center [698, 427] width 164 height 157
click at [780, 498] on div "Use any of the following formats: https://www.tiktok.com/@user/video/1234567 ht…" at bounding box center [698, 427] width 164 height 157
click at [720, 500] on div "Use any of the following formats: https://www.tiktok.com/@user/video/1234567 ht…" at bounding box center [698, 427] width 164 height 157
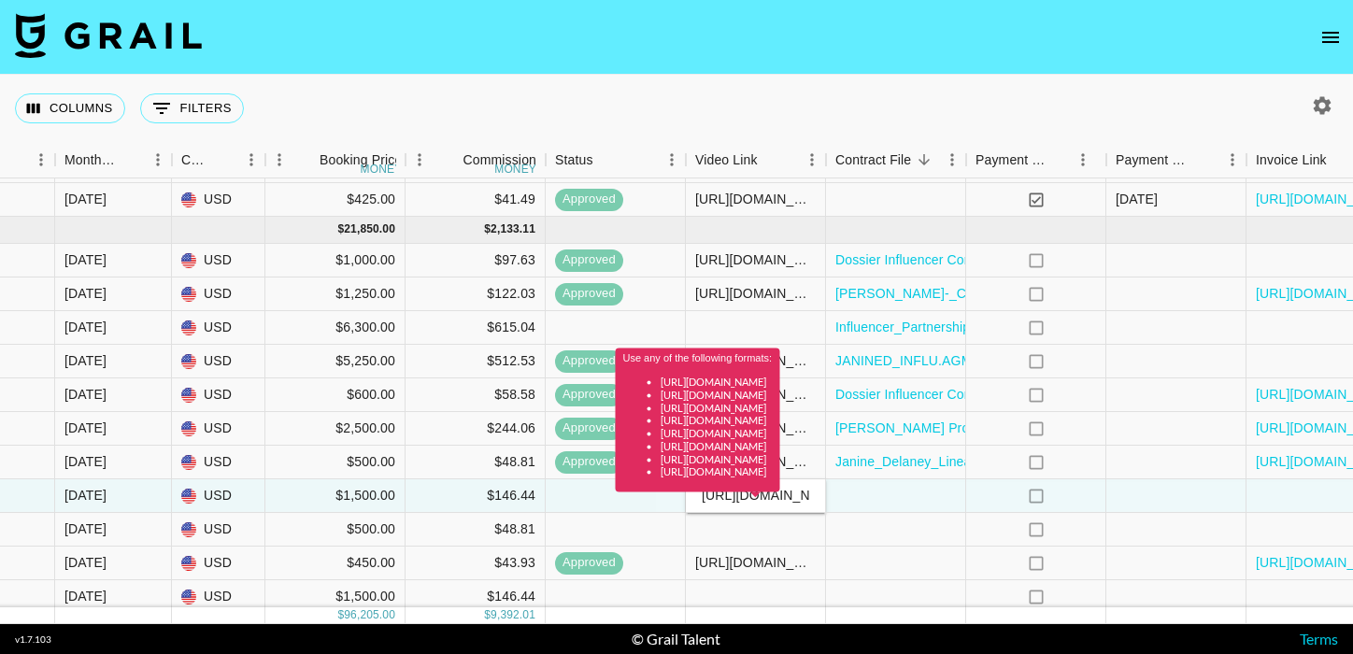
click at [734, 495] on div "Use any of the following formats: https://www.tiktok.com/@user/video/1234567 ht…" at bounding box center [698, 427] width 164 height 157
click at [780, 498] on div "Use any of the following formats: https://www.tiktok.com/@user/video/1234567 ht…" at bounding box center [698, 427] width 164 height 157
drag, startPoint x: 795, startPoint y: 492, endPoint x: 854, endPoint y: 498, distance: 59.1
click at [780, 498] on div "Use any of the following formats: https://www.tiktok.com/@user/video/1234567 ht…" at bounding box center [698, 427] width 164 height 157
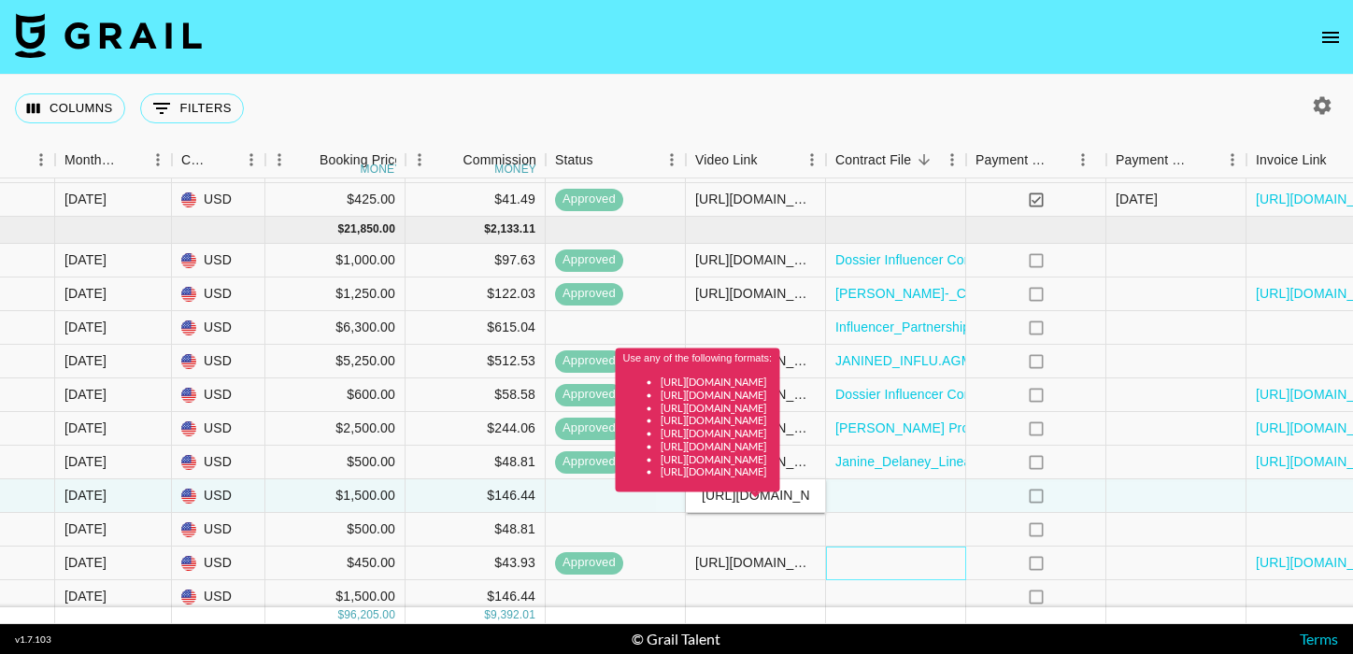
click at [834, 566] on div at bounding box center [896, 564] width 140 height 34
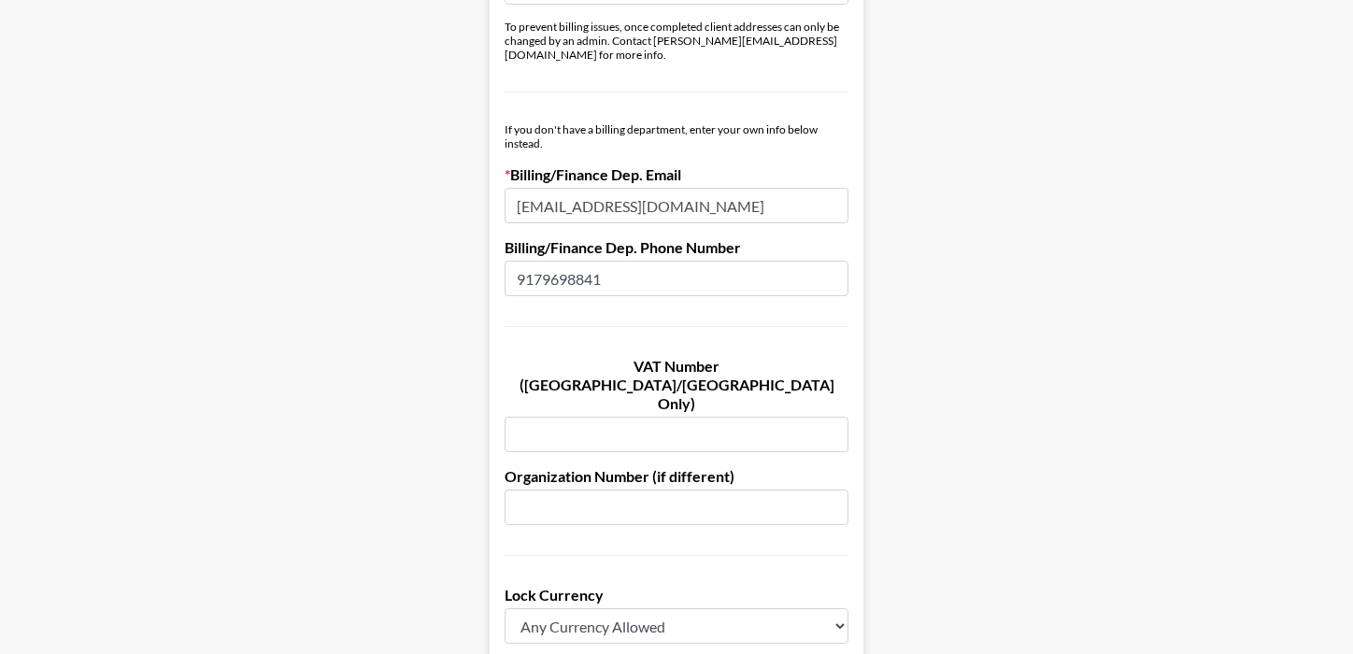
scroll to position [1019, 0]
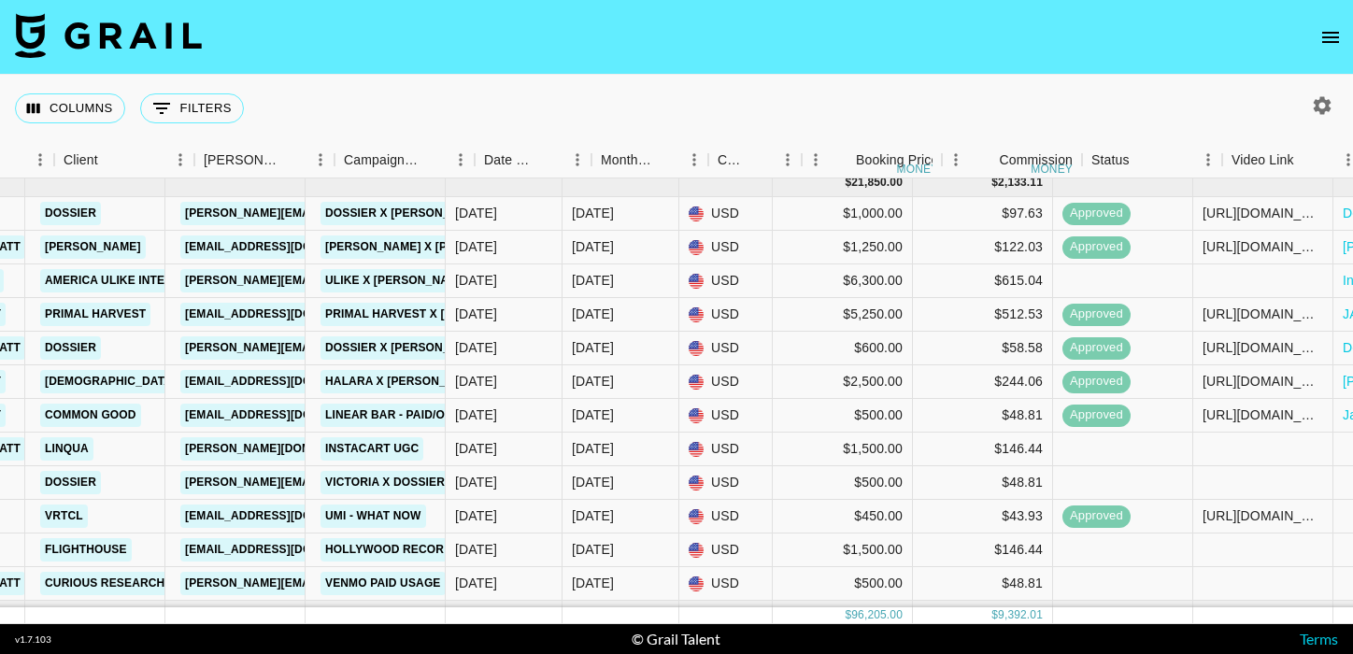
scroll to position [830, 1086]
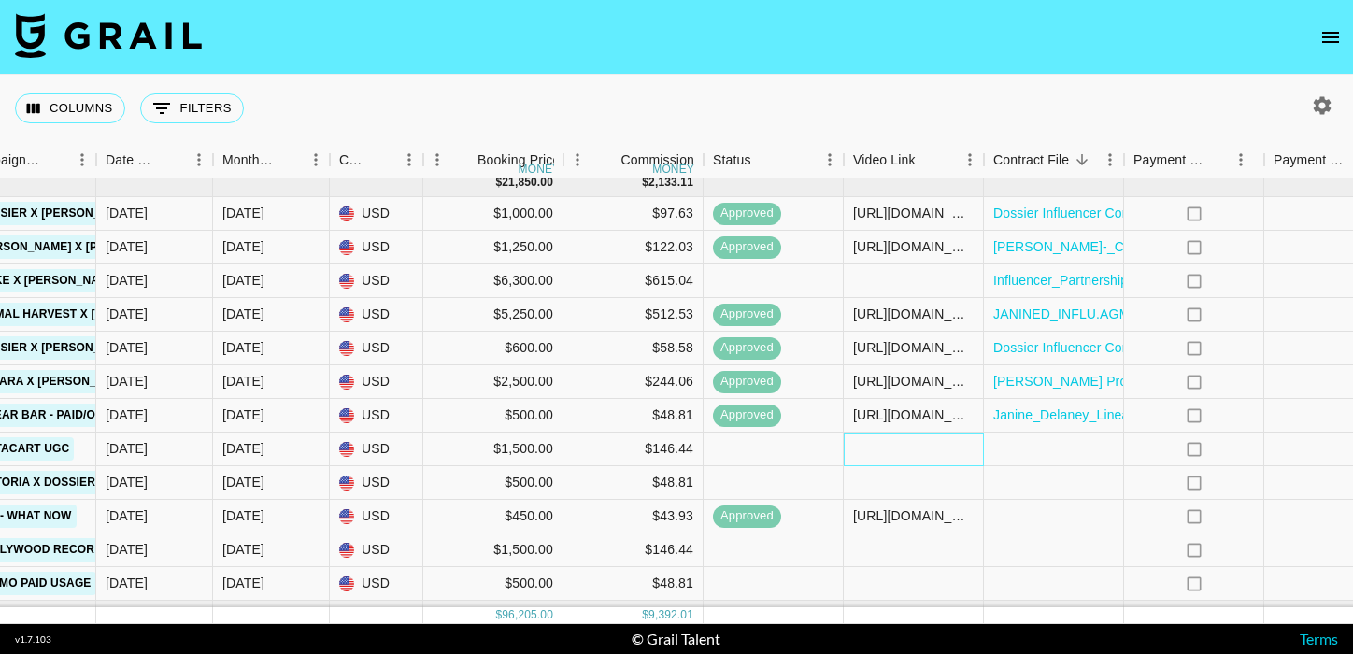
click at [922, 449] on div at bounding box center [914, 450] width 140 height 34
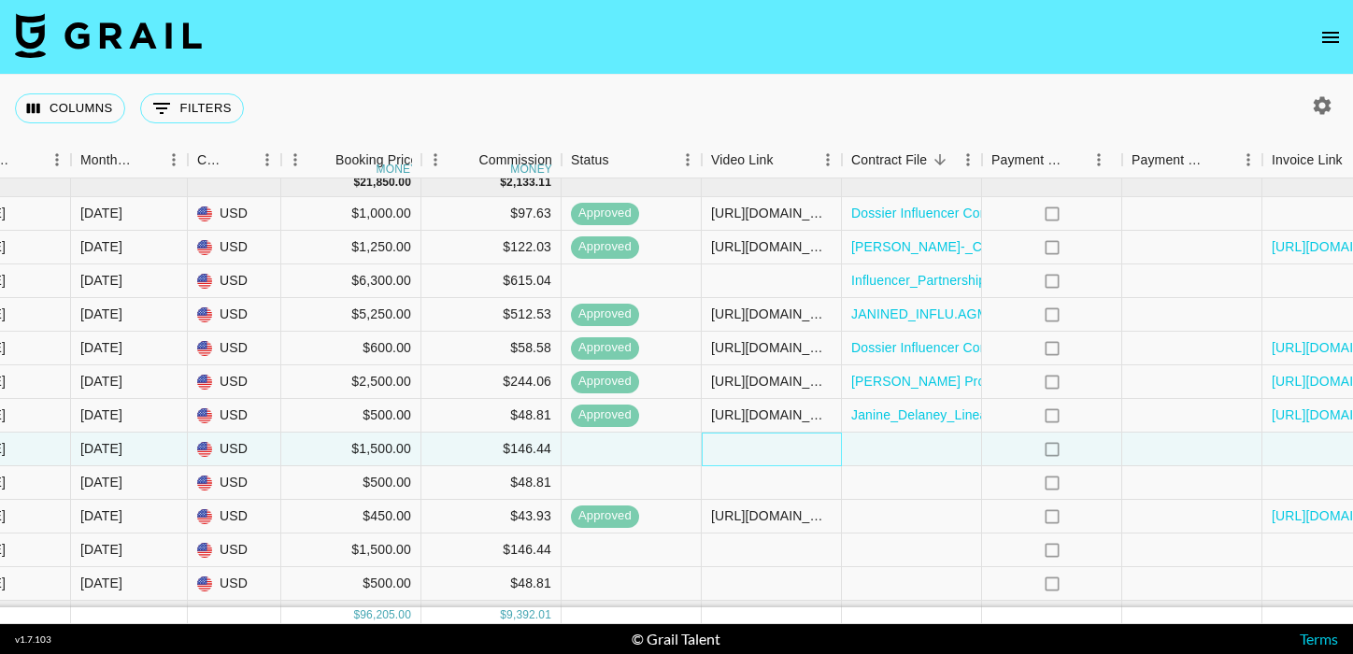
scroll to position [830, 1233]
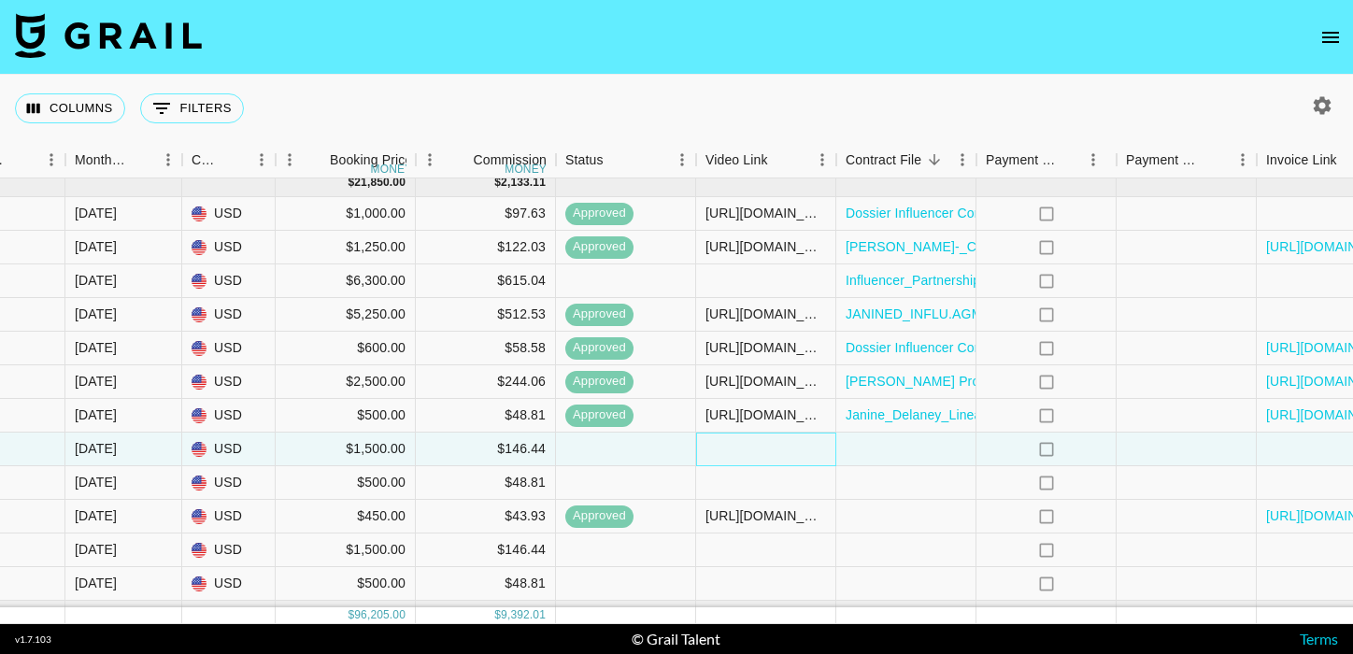
click at [788, 449] on div at bounding box center [766, 450] width 140 height 34
type input "[URL][DOMAIN_NAME]"
click at [900, 456] on div at bounding box center [906, 450] width 140 height 34
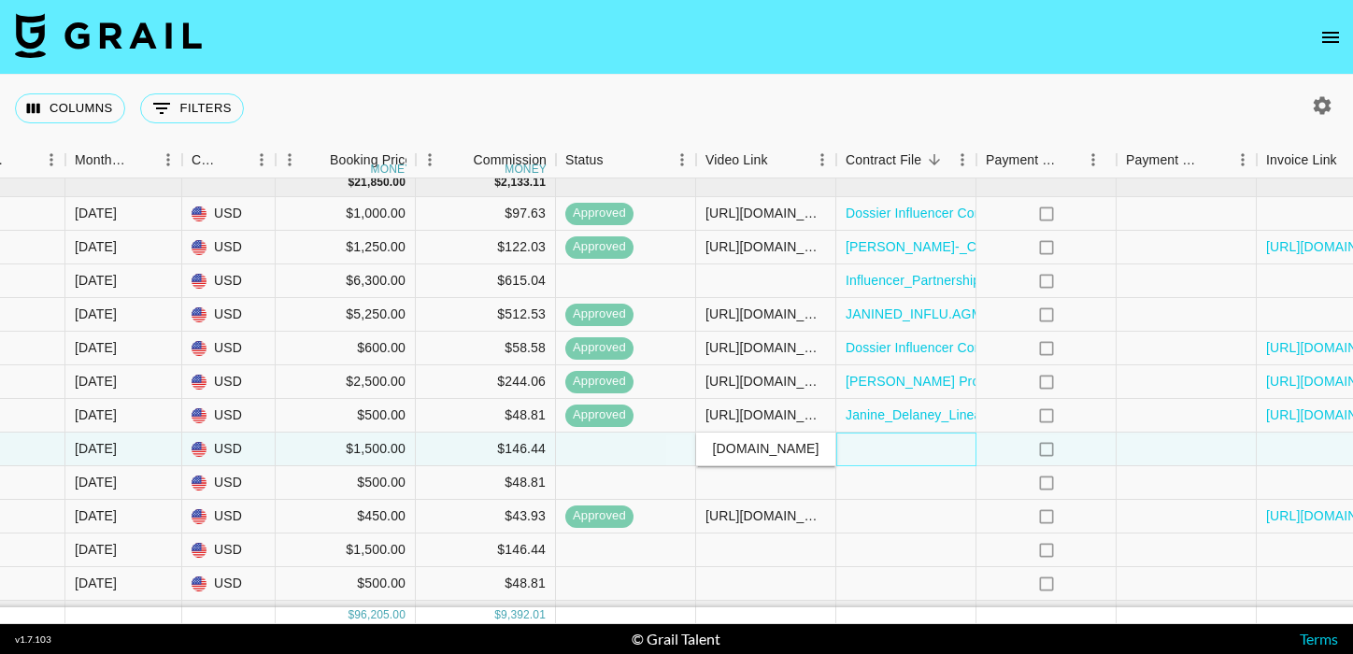
scroll to position [0, 0]
click at [912, 423] on link "Janine_Delaney_Linear_Bar_Influencer_Contract_to_Sign.pdf" at bounding box center [1030, 415] width 368 height 19
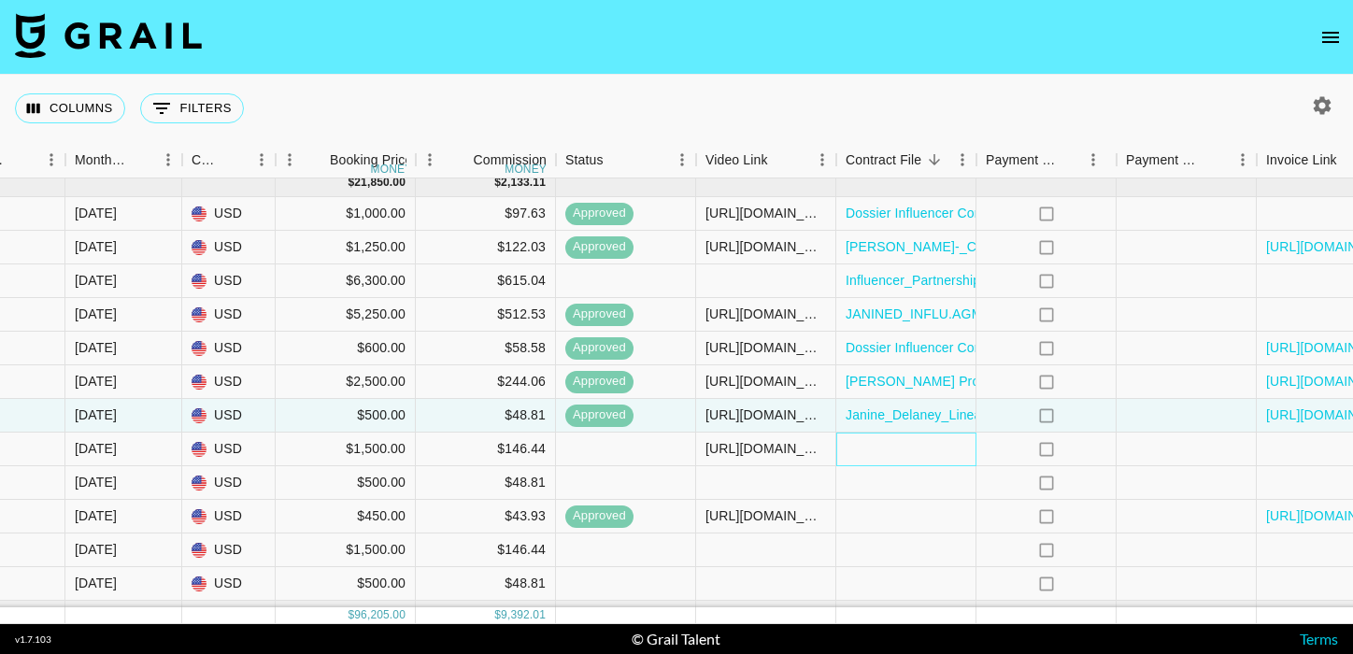
click at [865, 452] on div at bounding box center [906, 450] width 140 height 34
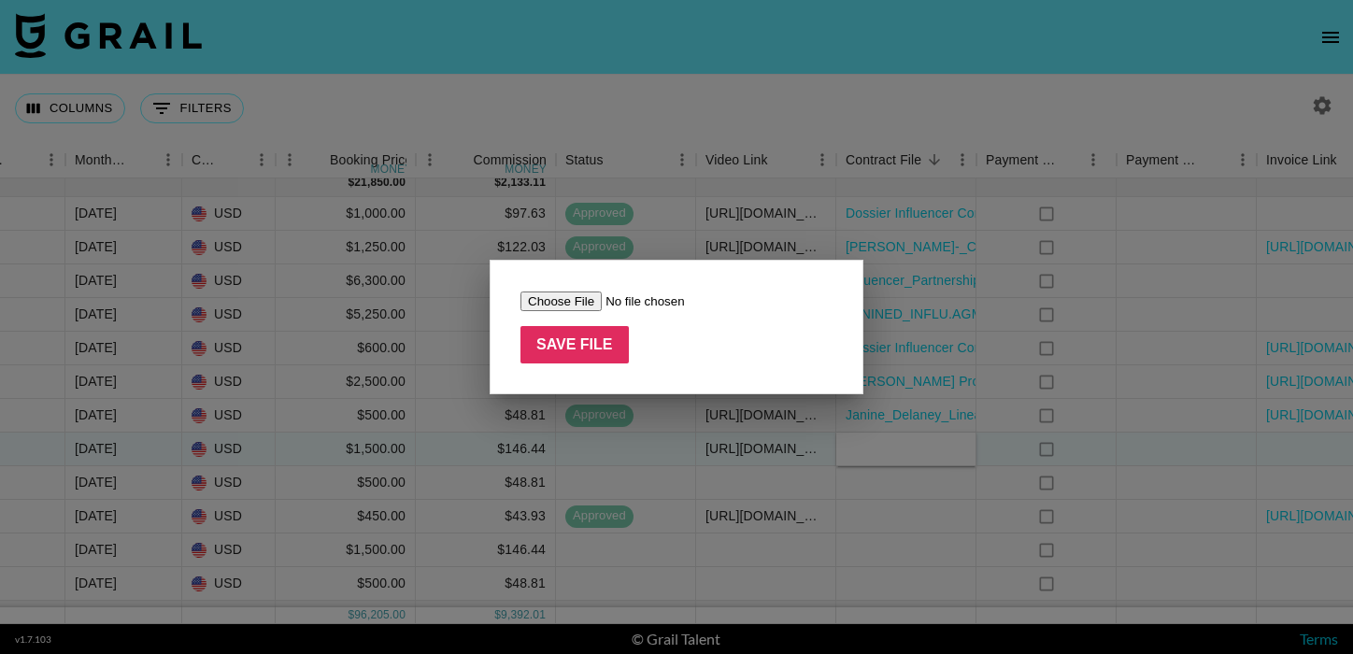
click at [570, 299] on input "file" at bounding box center [638, 302] width 236 height 20
type input "C:\fakepath\Screenshot [DATE] 9.08.43 AM.png"
click at [553, 349] on input "Save File" at bounding box center [574, 344] width 108 height 37
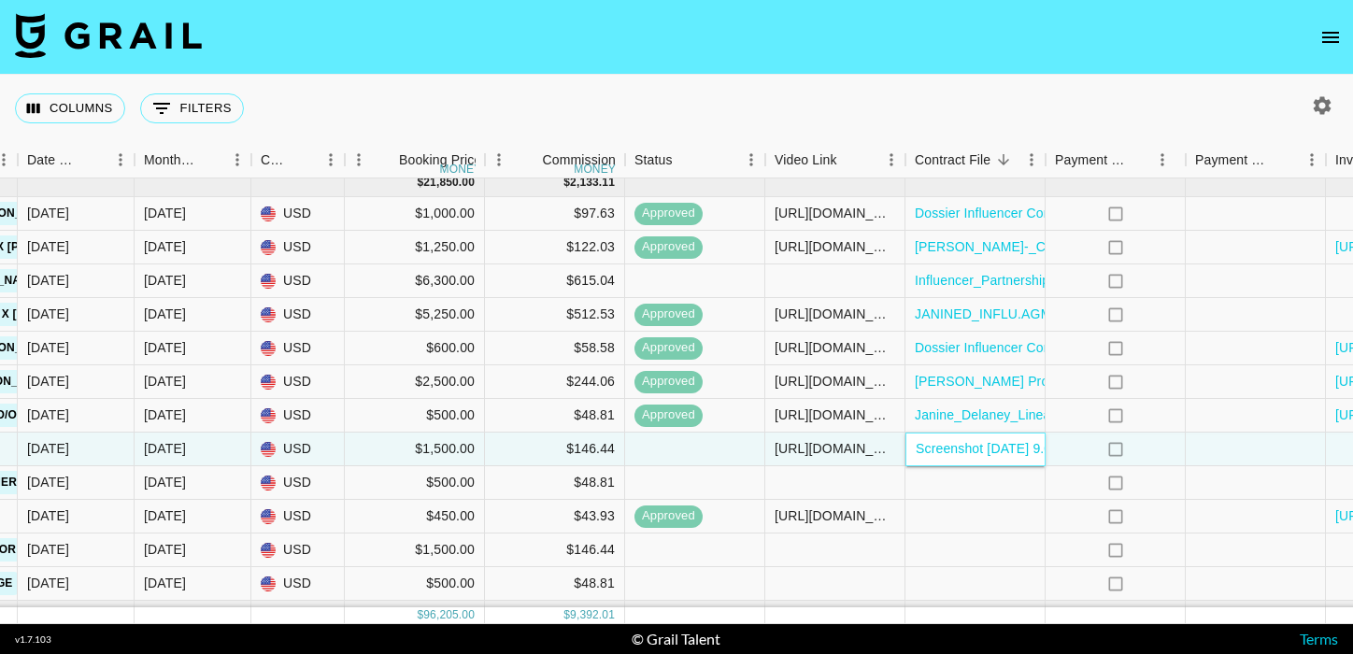
scroll to position [830, 1352]
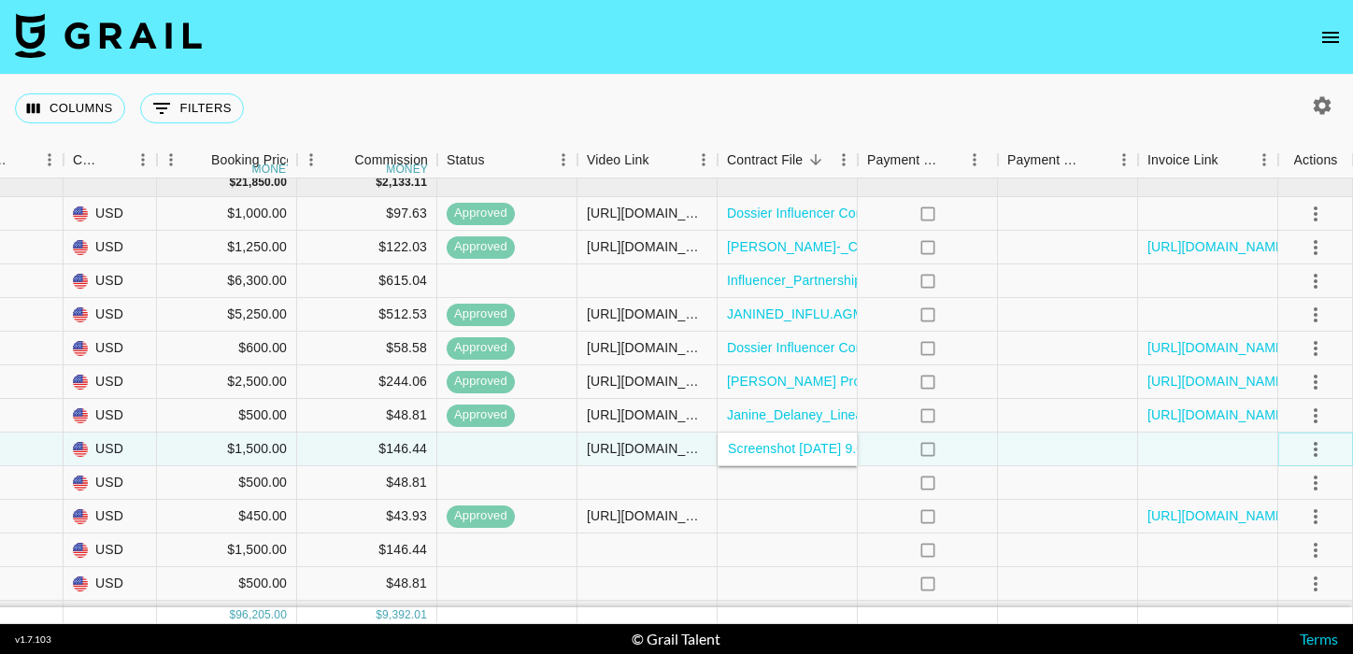
click at [1317, 445] on icon "select merge strategy" at bounding box center [1315, 449] width 22 height 22
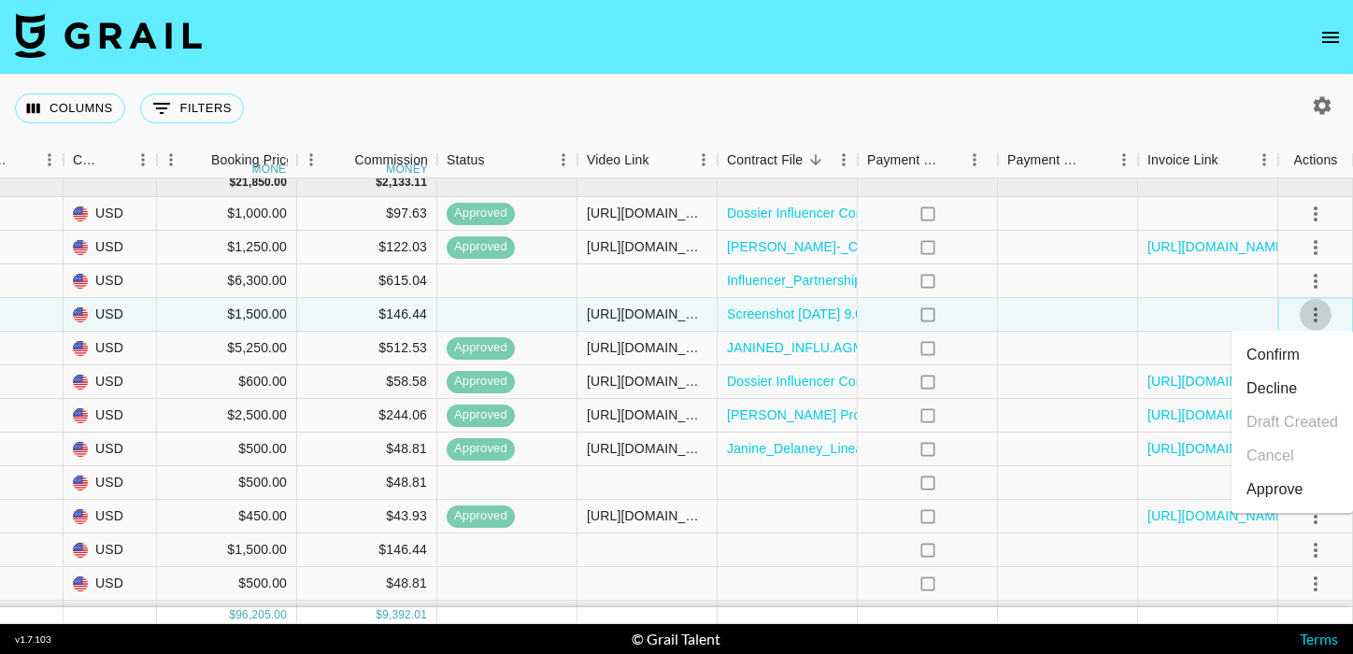
click at [1319, 311] on icon "select merge strategy" at bounding box center [1315, 315] width 22 height 22
click at [1317, 315] on icon "select merge strategy" at bounding box center [1315, 315] width 22 height 22
click at [1264, 495] on div "Approve" at bounding box center [1275, 489] width 57 height 22
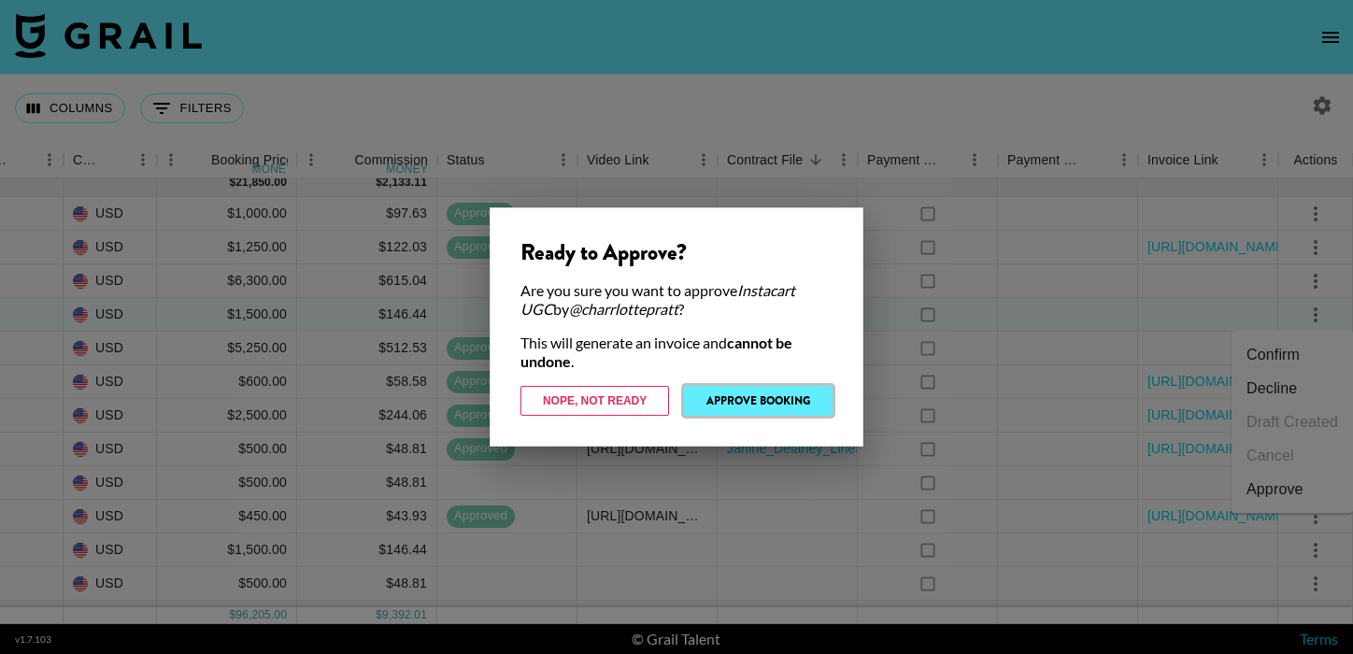
click at [774, 405] on button "Approve Booking" at bounding box center [758, 401] width 149 height 30
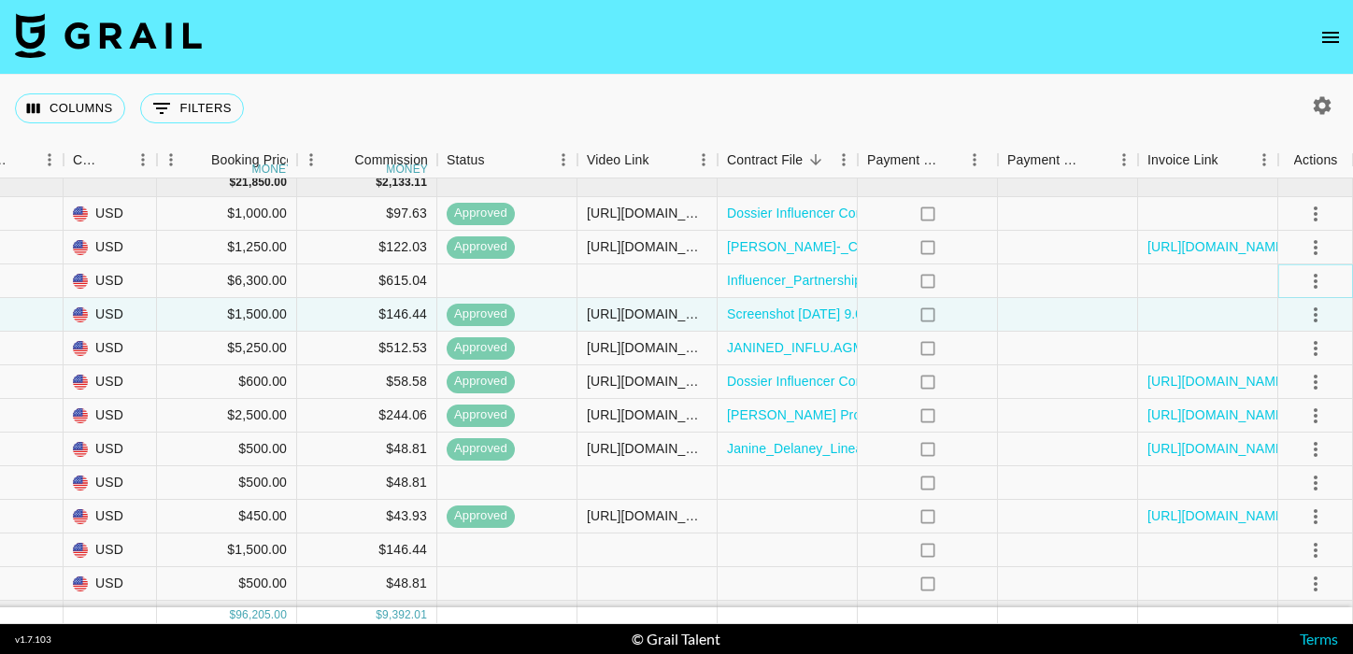
click at [1308, 274] on icon "select merge strategy" at bounding box center [1315, 281] width 22 height 22
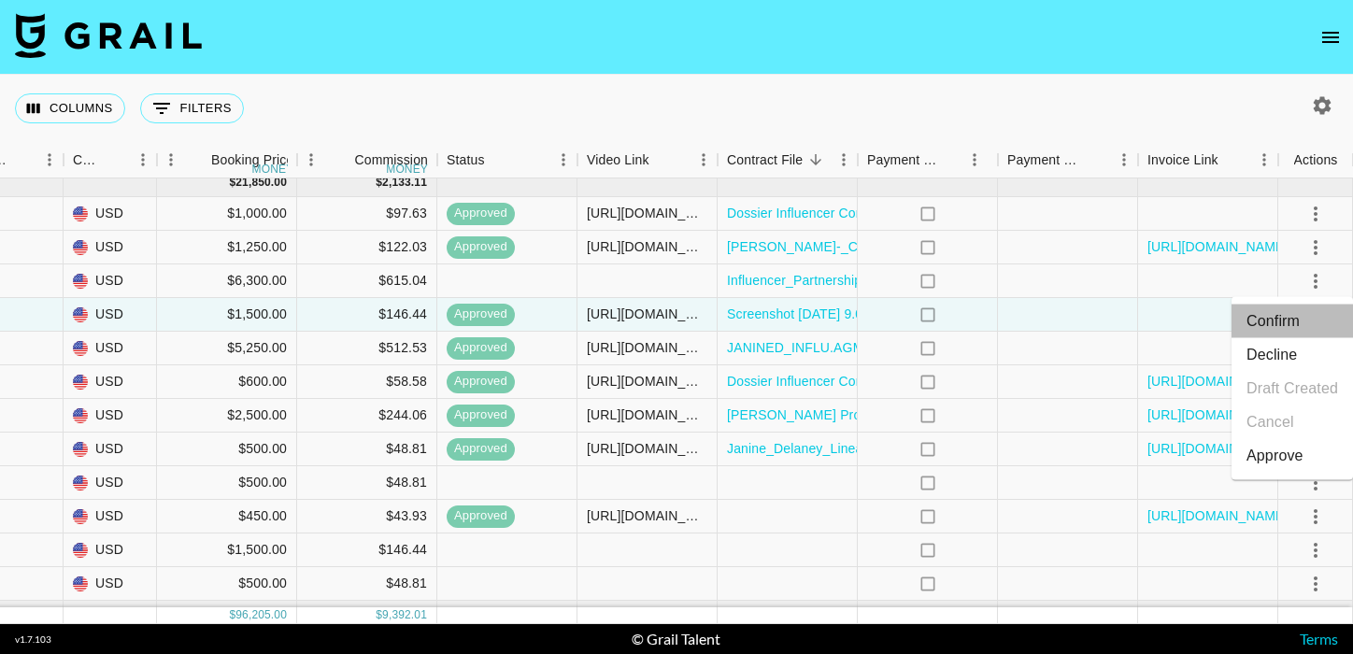
click at [1302, 318] on li "Confirm" at bounding box center [1292, 322] width 121 height 34
